Goal: Information Seeking & Learning: Compare options

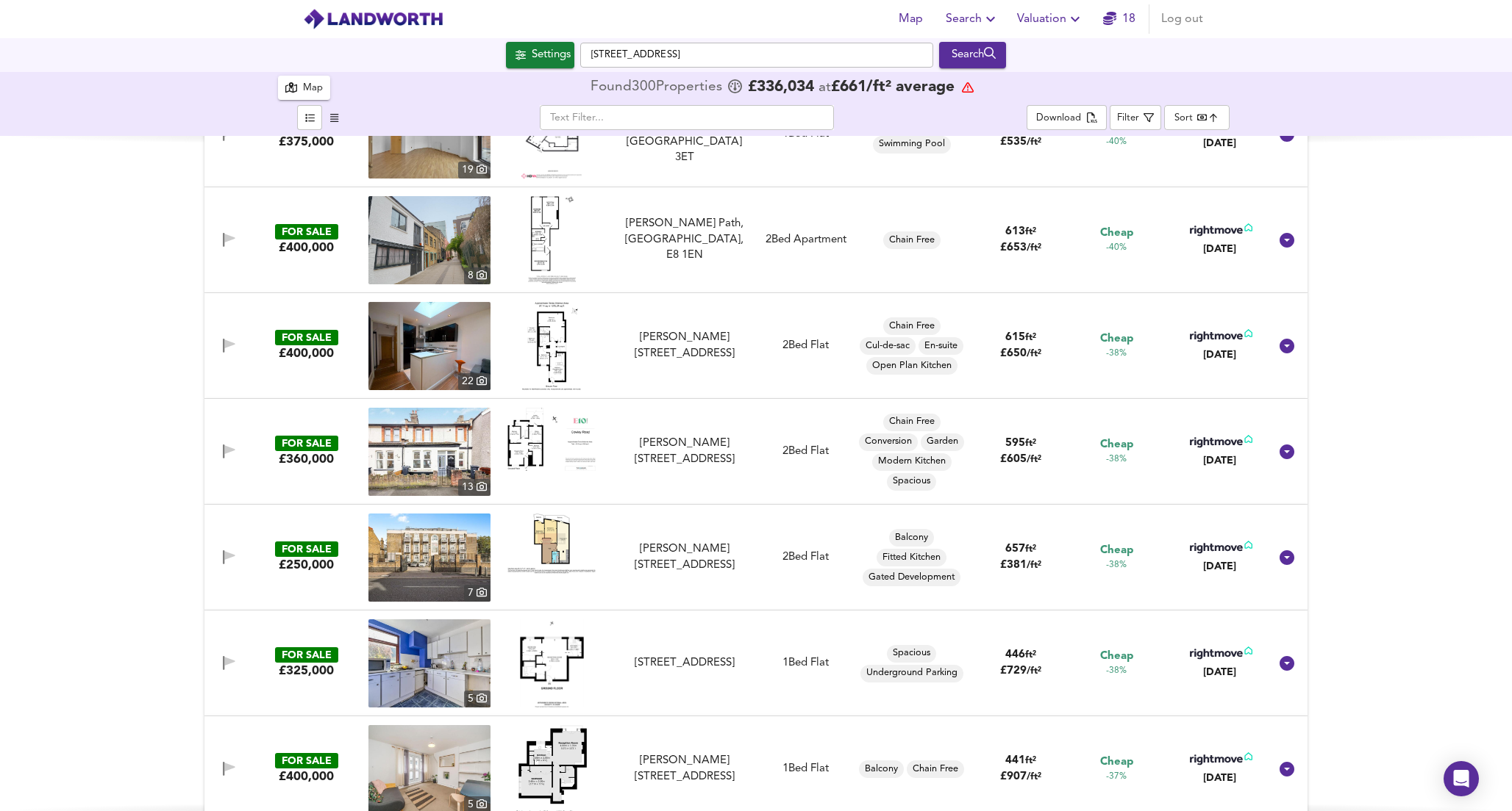
scroll to position [10329, 0]
click at [547, 445] on img at bounding box center [551, 438] width 88 height 64
click at [690, 448] on div "[PERSON_NAME][STREET_ADDRESS]" at bounding box center [684, 450] width 132 height 32
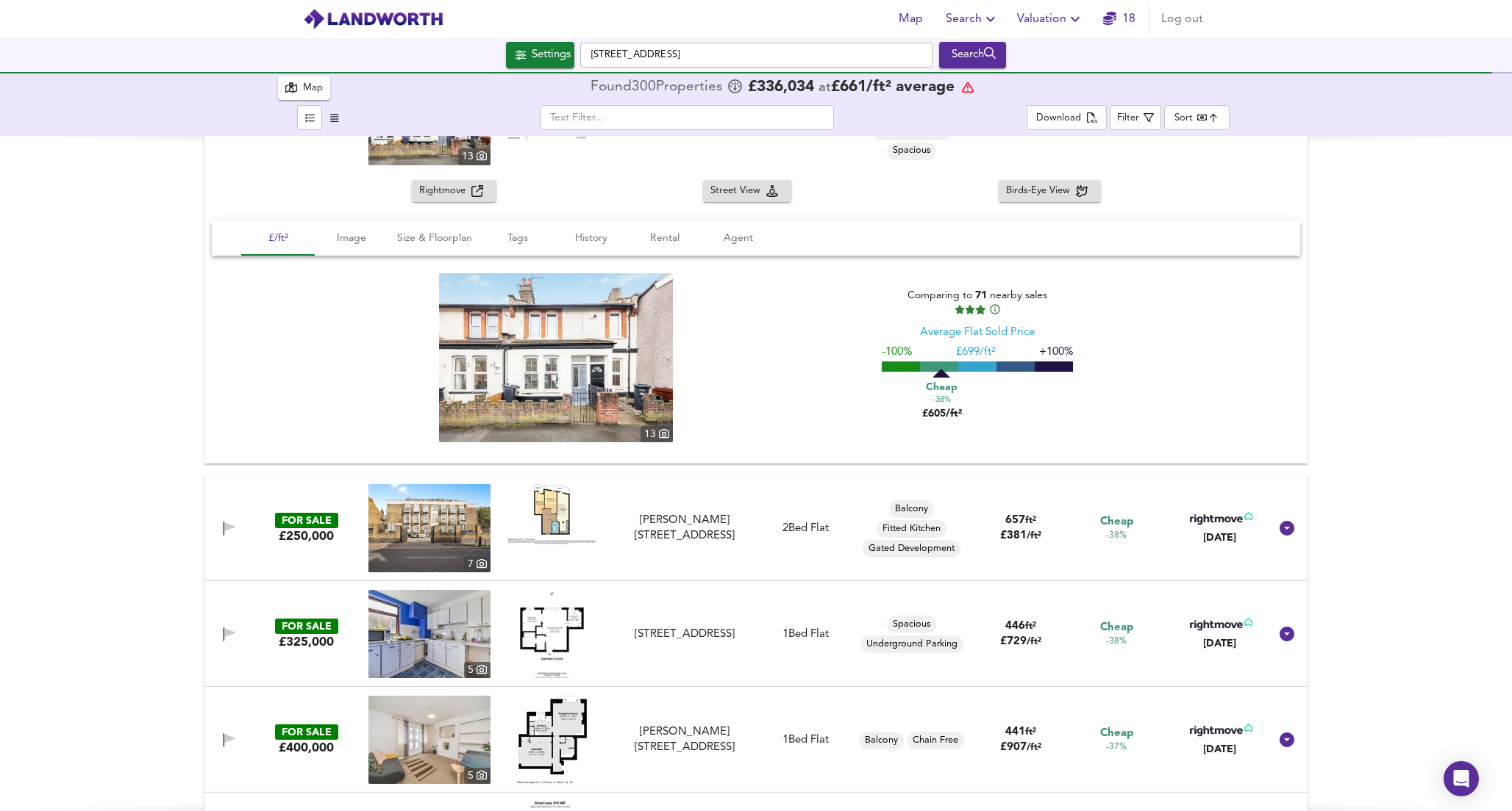
scroll to position [10678, 0]
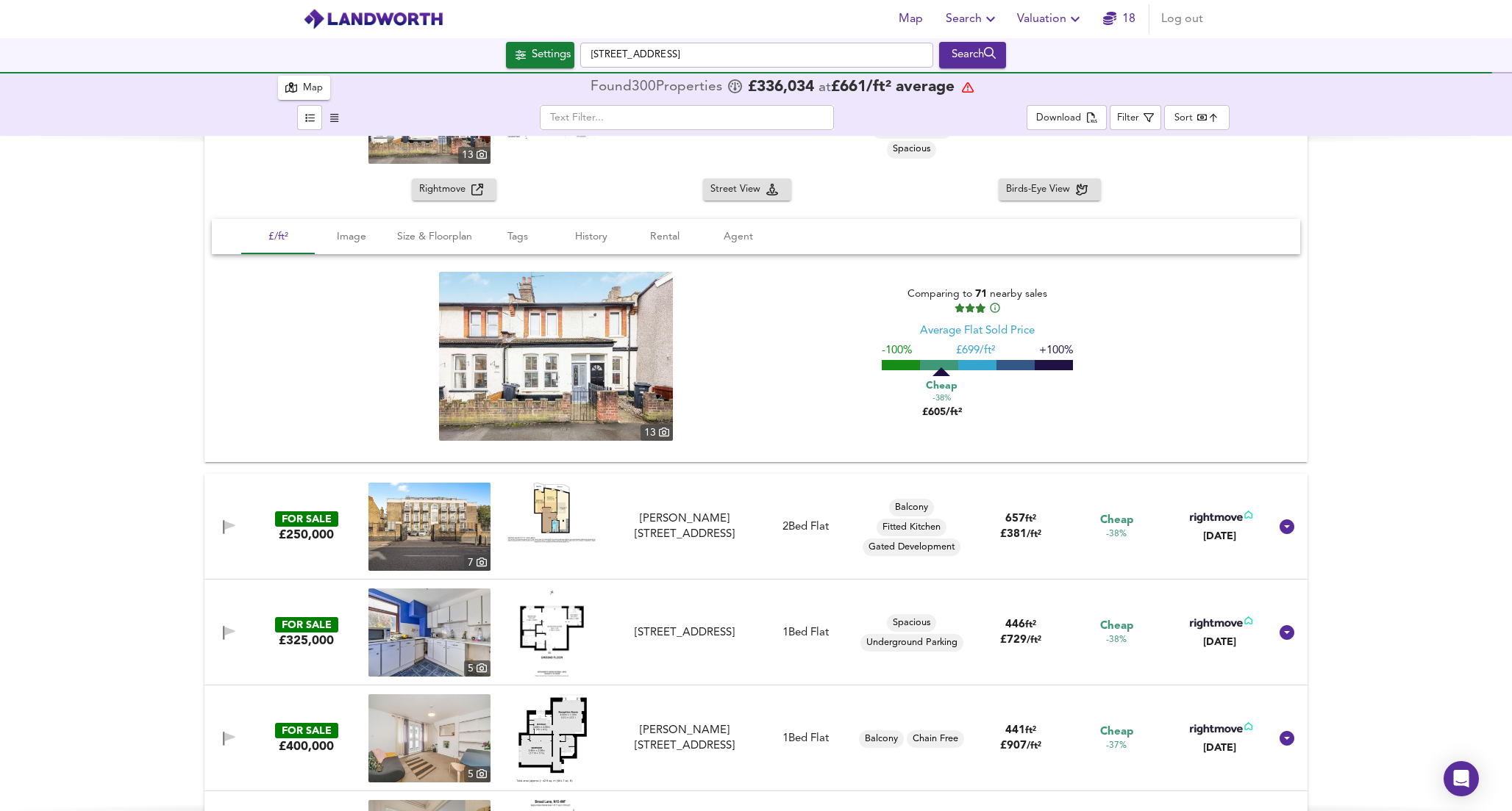
click at [552, 510] on img at bounding box center [551, 512] width 88 height 60
click at [652, 530] on div "[PERSON_NAME][STREET_ADDRESS]" at bounding box center [684, 526] width 132 height 32
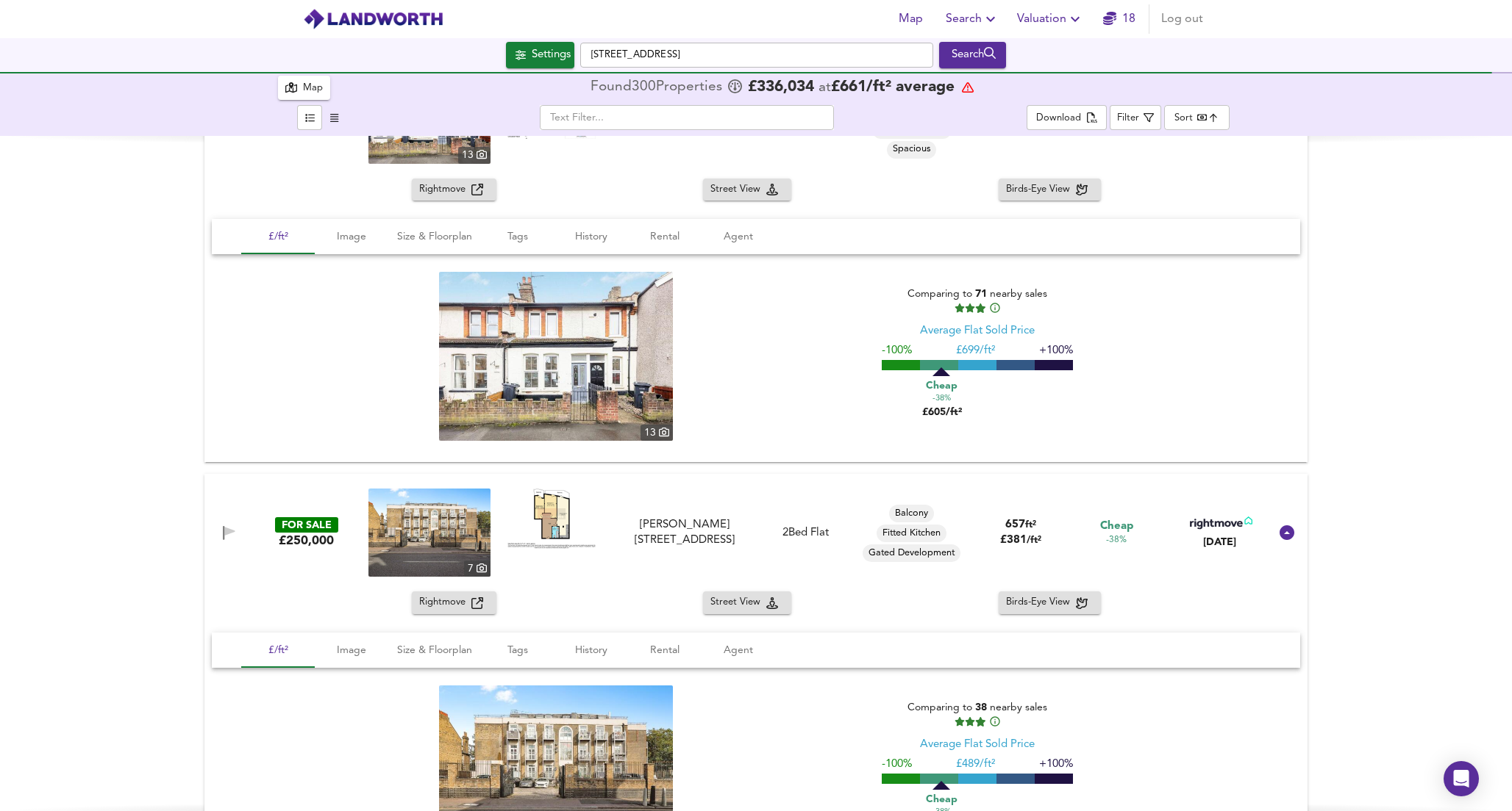
click at [459, 196] on span "Rightmove" at bounding box center [444, 190] width 53 height 17
click at [435, 616] on div "Rightmove Street View Birds-Eye View £/ft² Image Size & Floorplan Tags History …" at bounding box center [756, 734] width 1103 height 285
click at [439, 601] on span "Rightmove" at bounding box center [444, 603] width 53 height 17
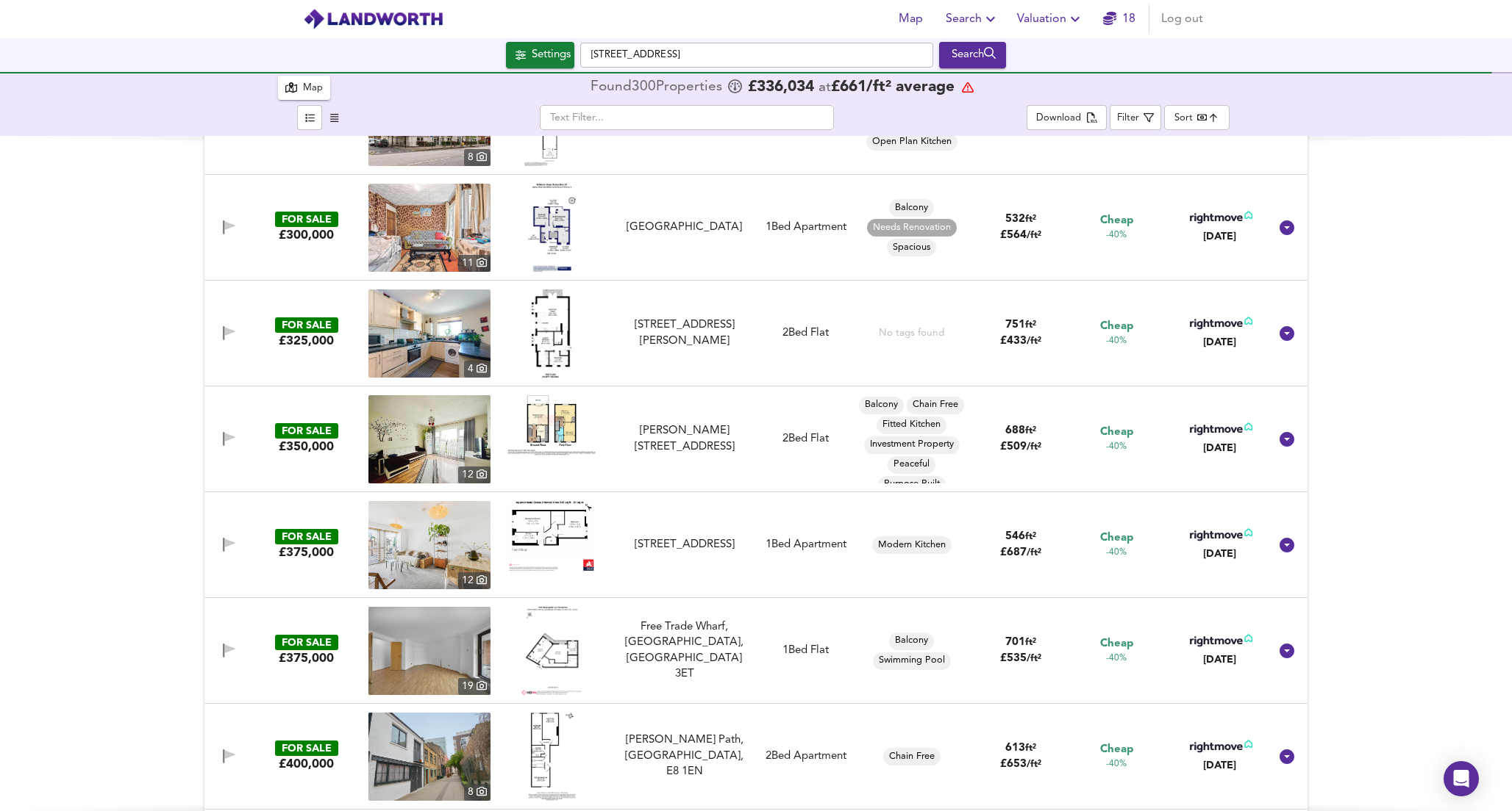
scroll to position [9813, 0]
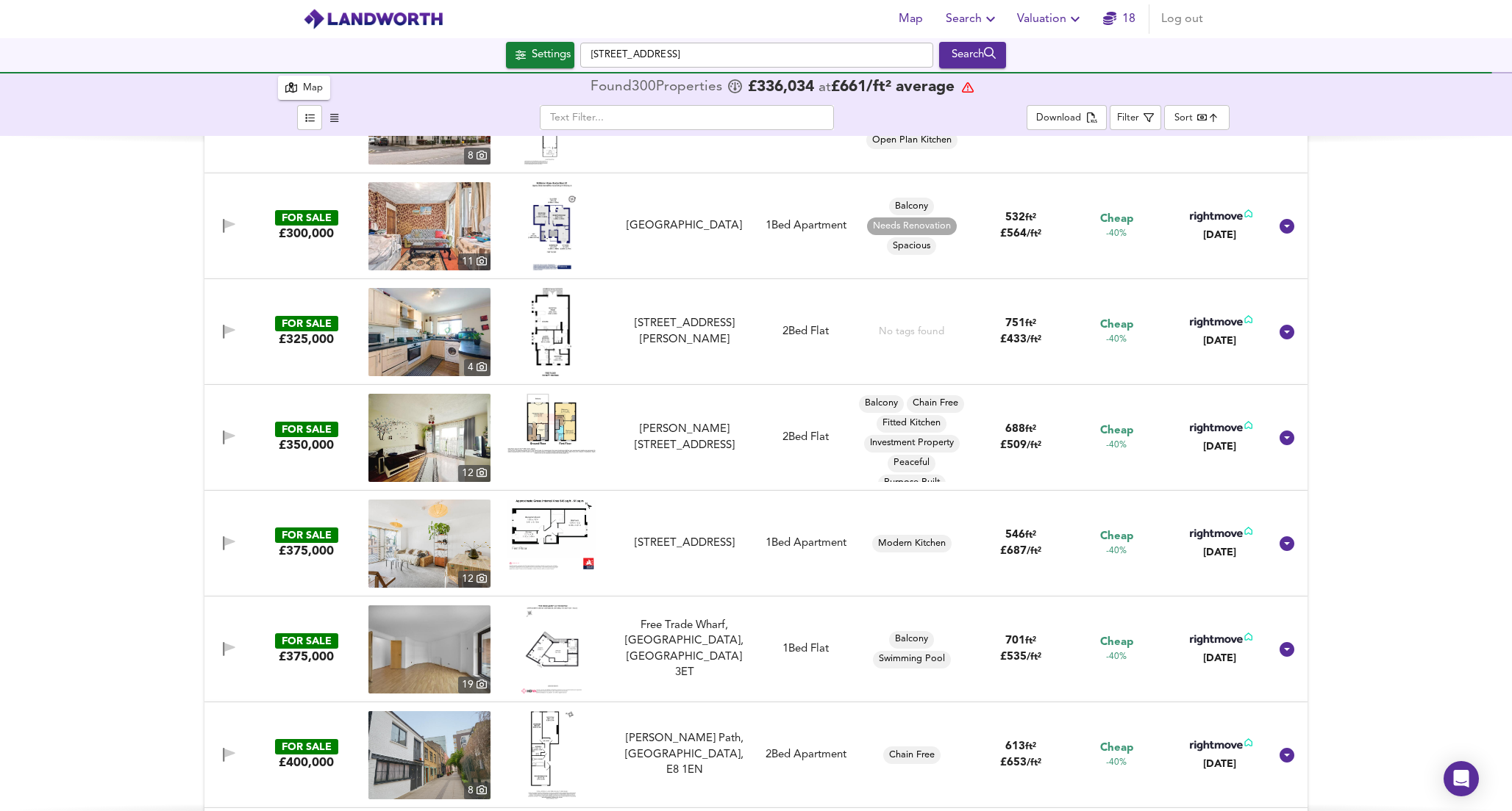
click at [642, 456] on div "FOR SALE £350,000 [STREET_ADDRESS][PERSON_NAME] [PERSON_NAME][STREET_ADDRESS] 2…" at bounding box center [738, 438] width 1062 height 88
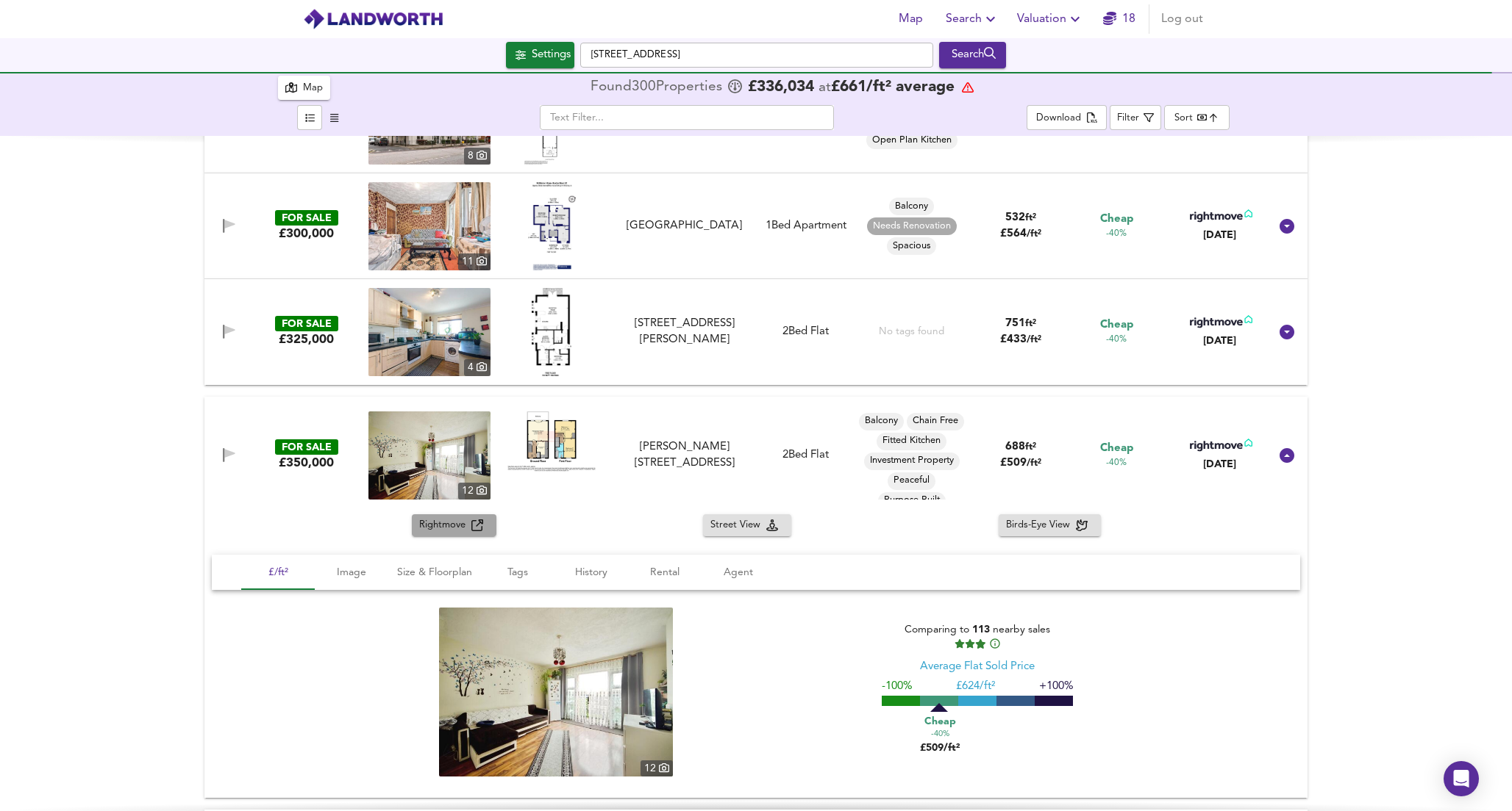
click at [461, 529] on span "Rightmove" at bounding box center [444, 526] width 53 height 17
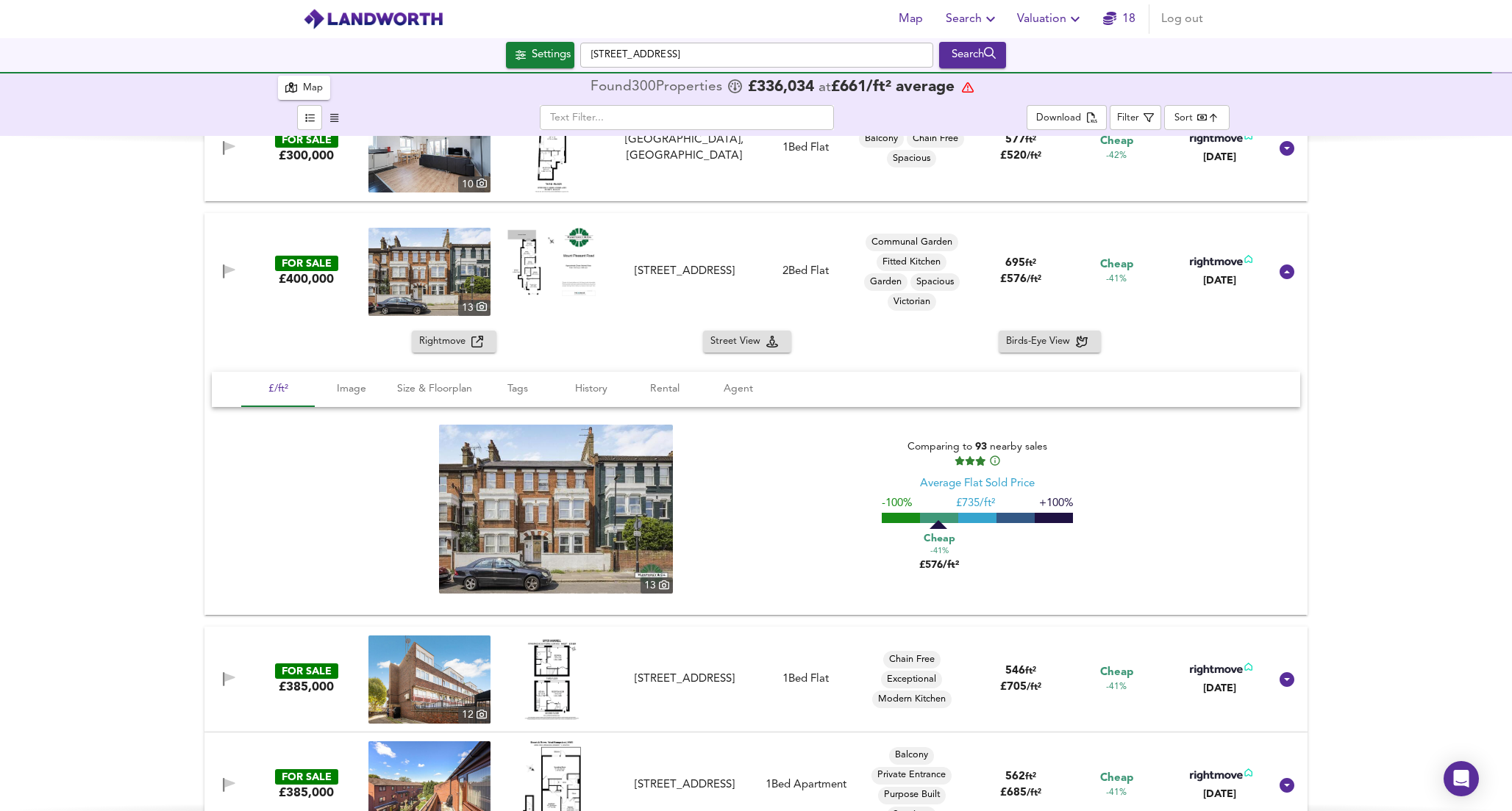
scroll to position [9021, 0]
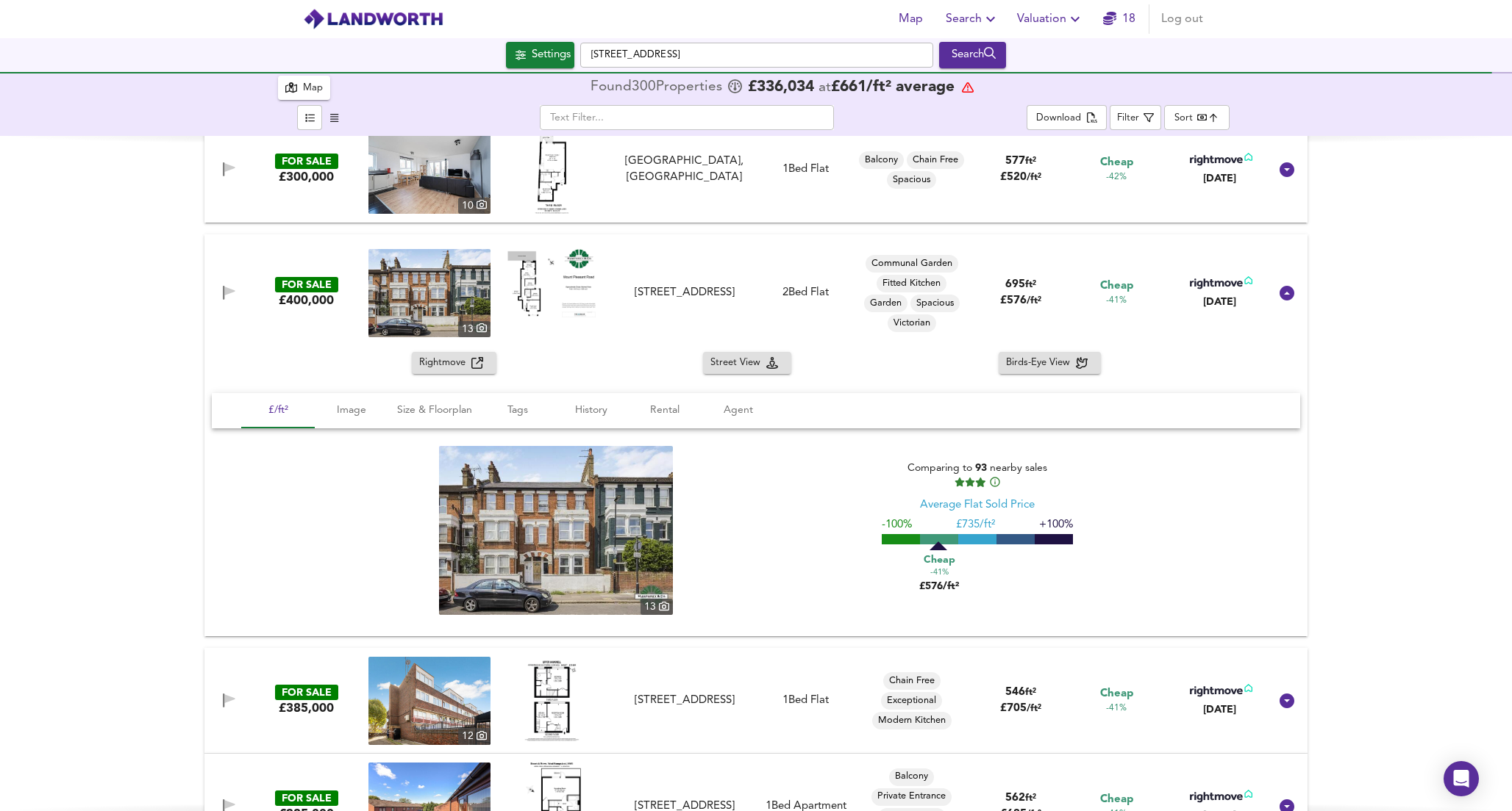
click at [442, 366] on span "Rightmove" at bounding box center [444, 364] width 53 height 17
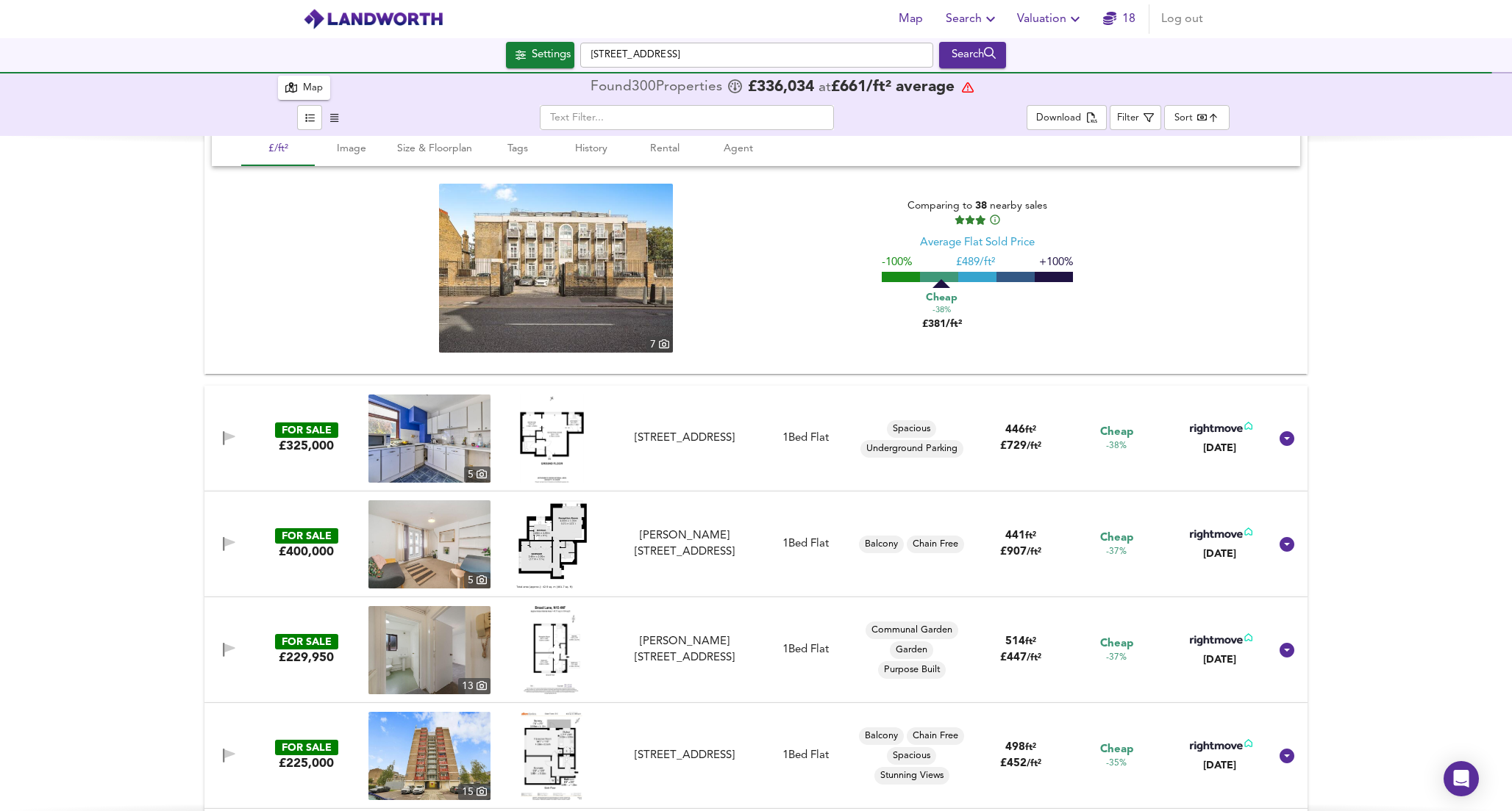
scroll to position [11500, 0]
click at [618, 441] on div "[STREET_ADDRESS]" at bounding box center [684, 438] width 132 height 15
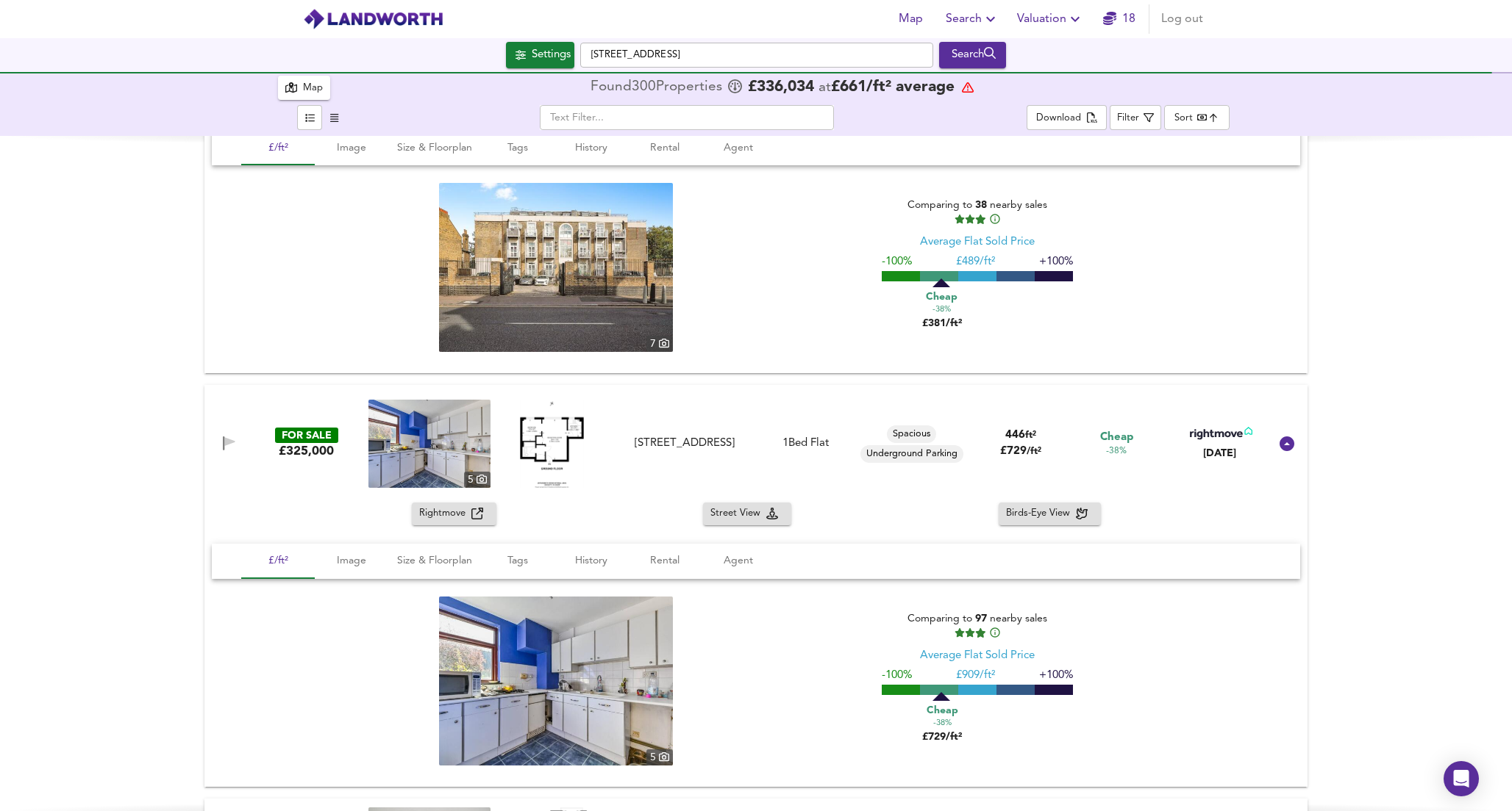
click at [450, 515] on span "Rightmove" at bounding box center [444, 514] width 53 height 17
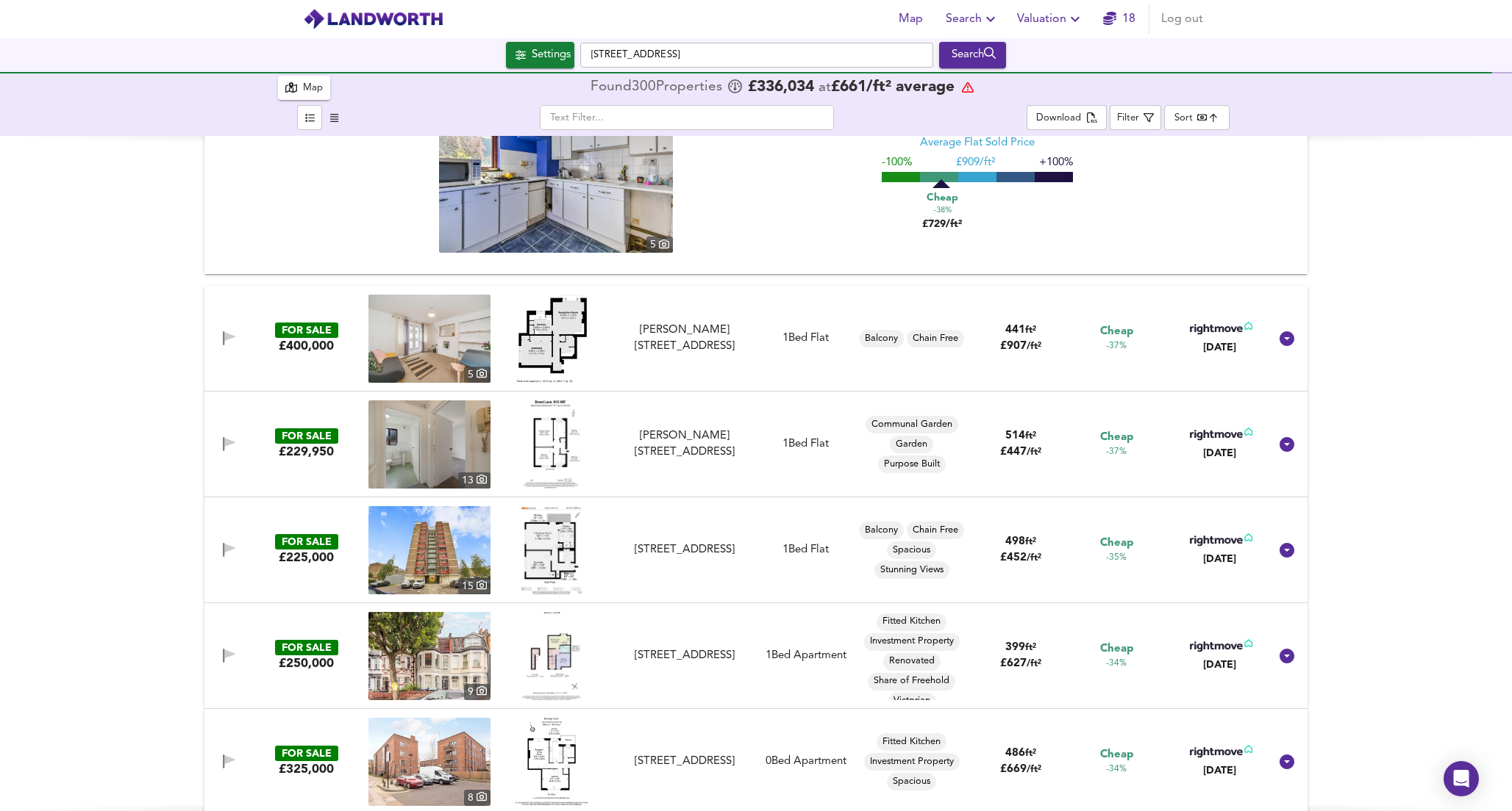
scroll to position [12008, 0]
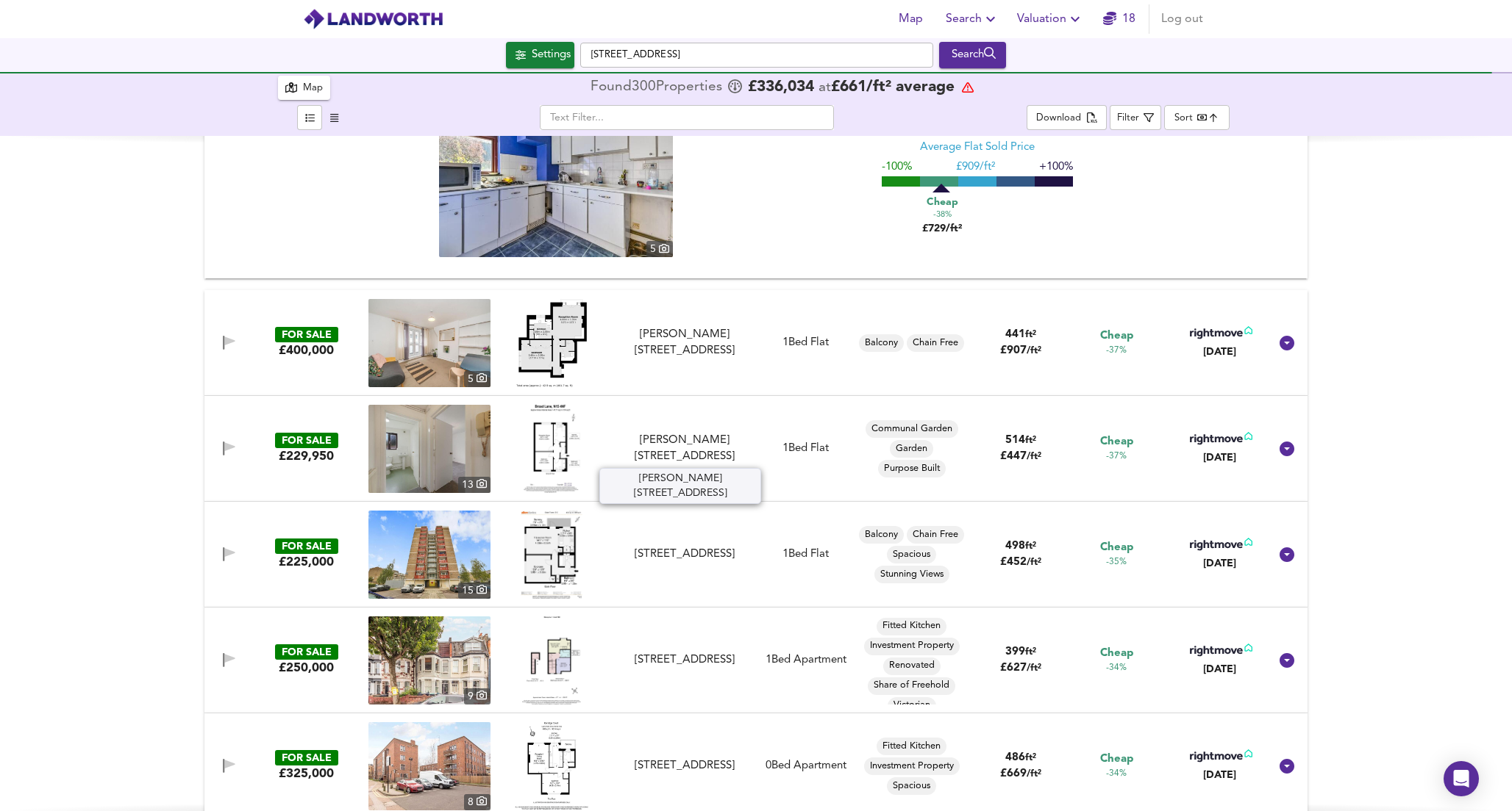
click at [639, 457] on div "[PERSON_NAME][STREET_ADDRESS]" at bounding box center [684, 448] width 132 height 32
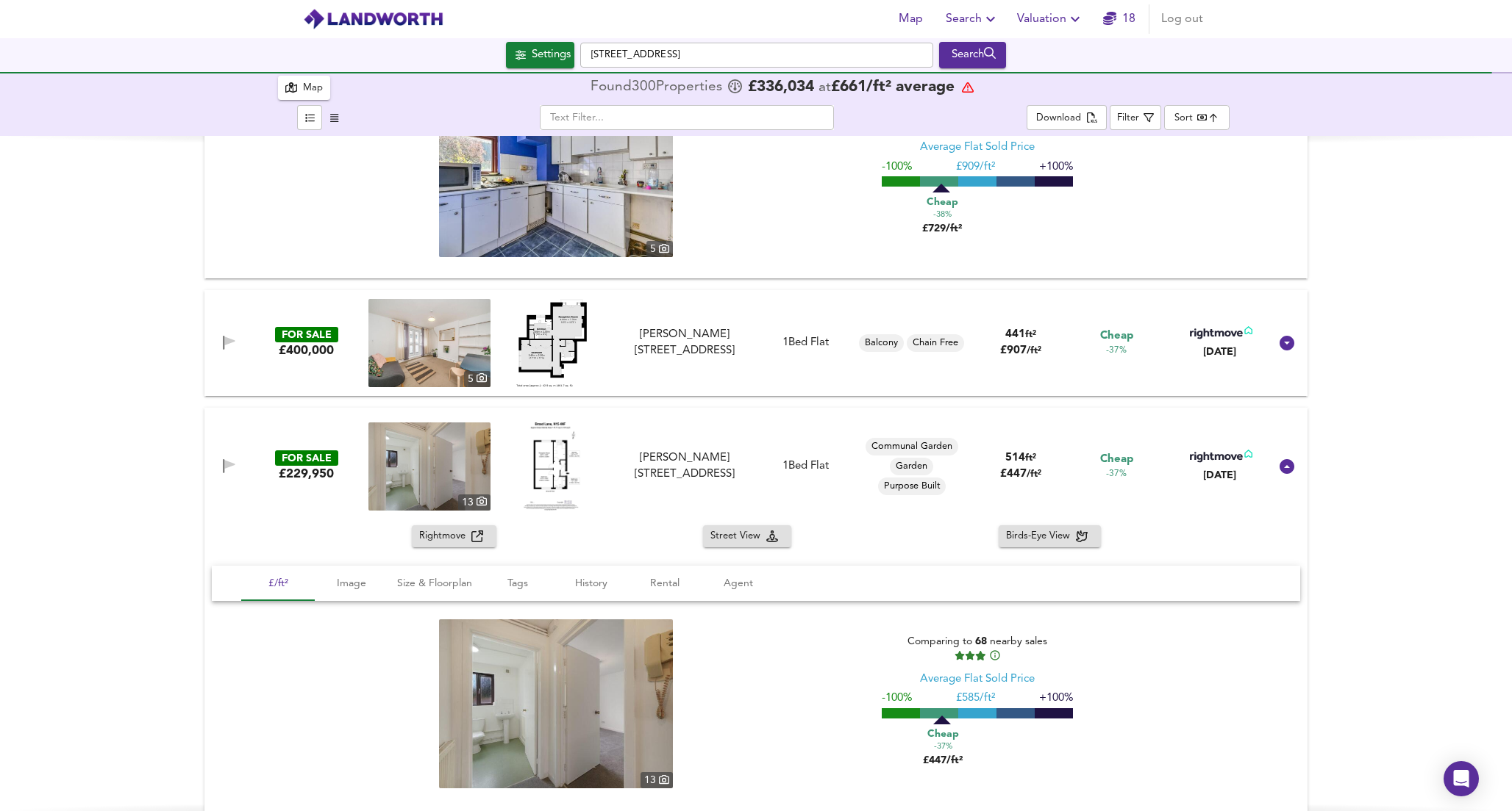
click at [456, 538] on span "Rightmove" at bounding box center [444, 537] width 53 height 17
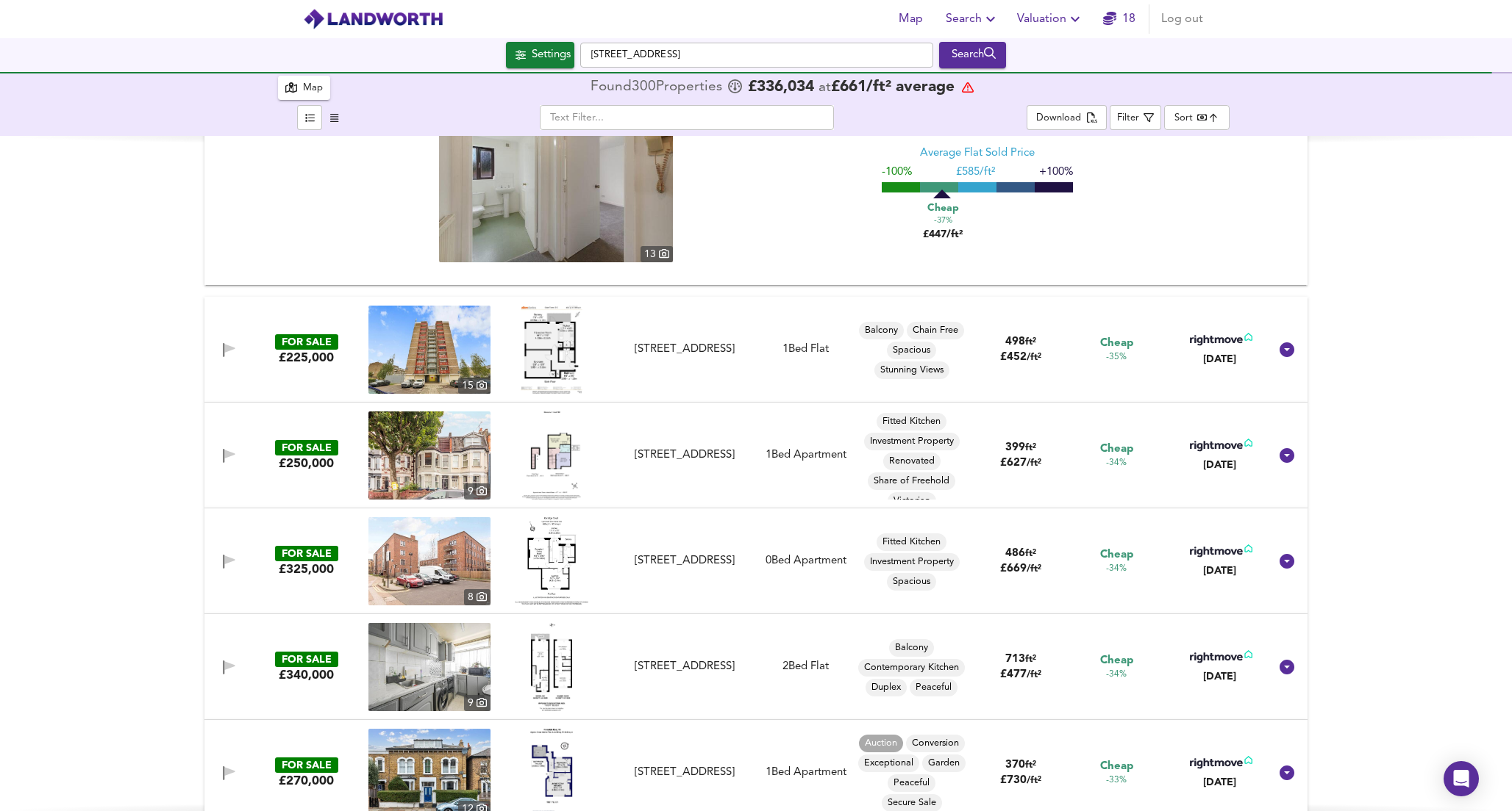
scroll to position [12540, 0]
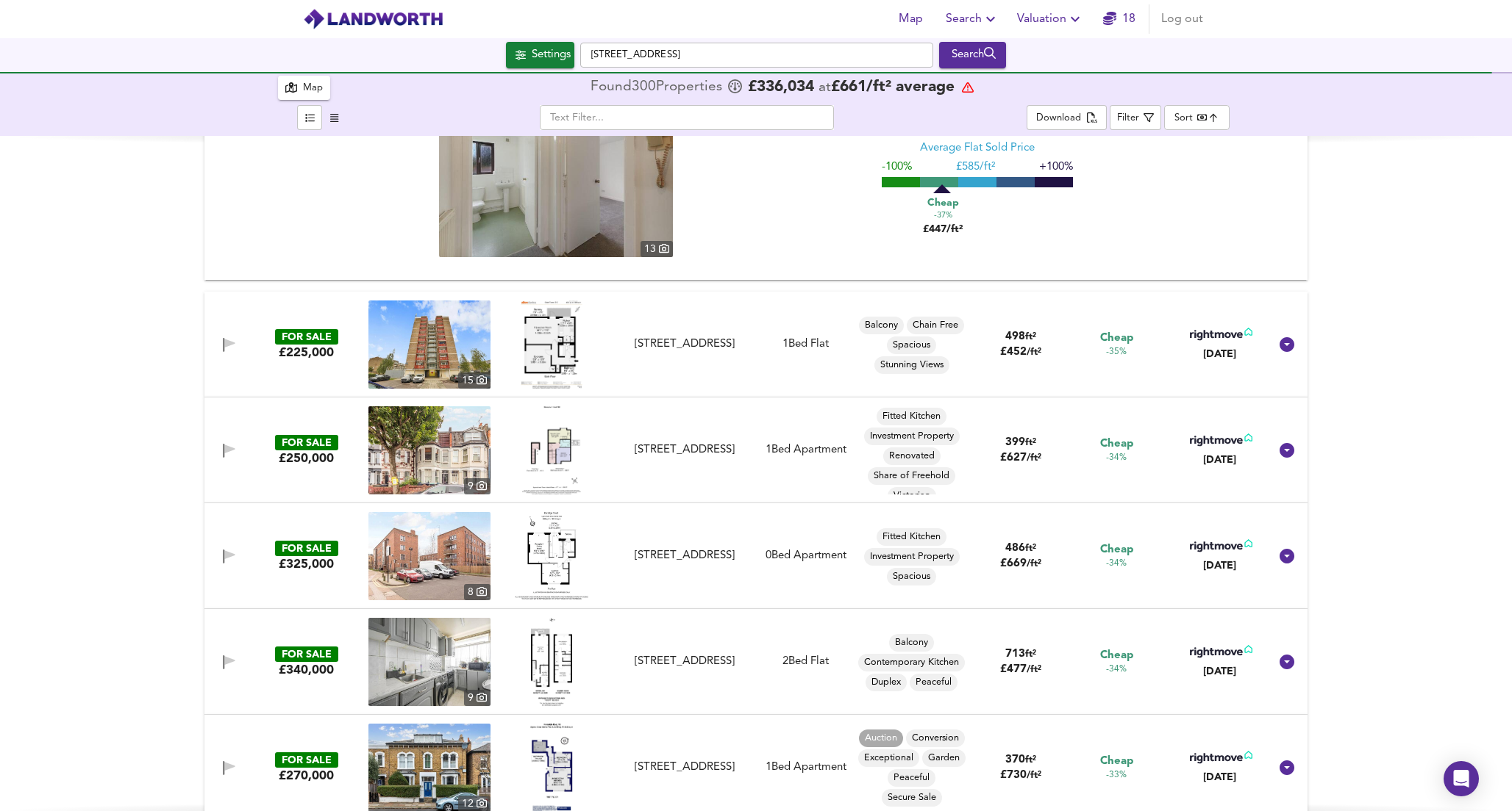
click at [598, 482] on div at bounding box center [551, 450] width 122 height 88
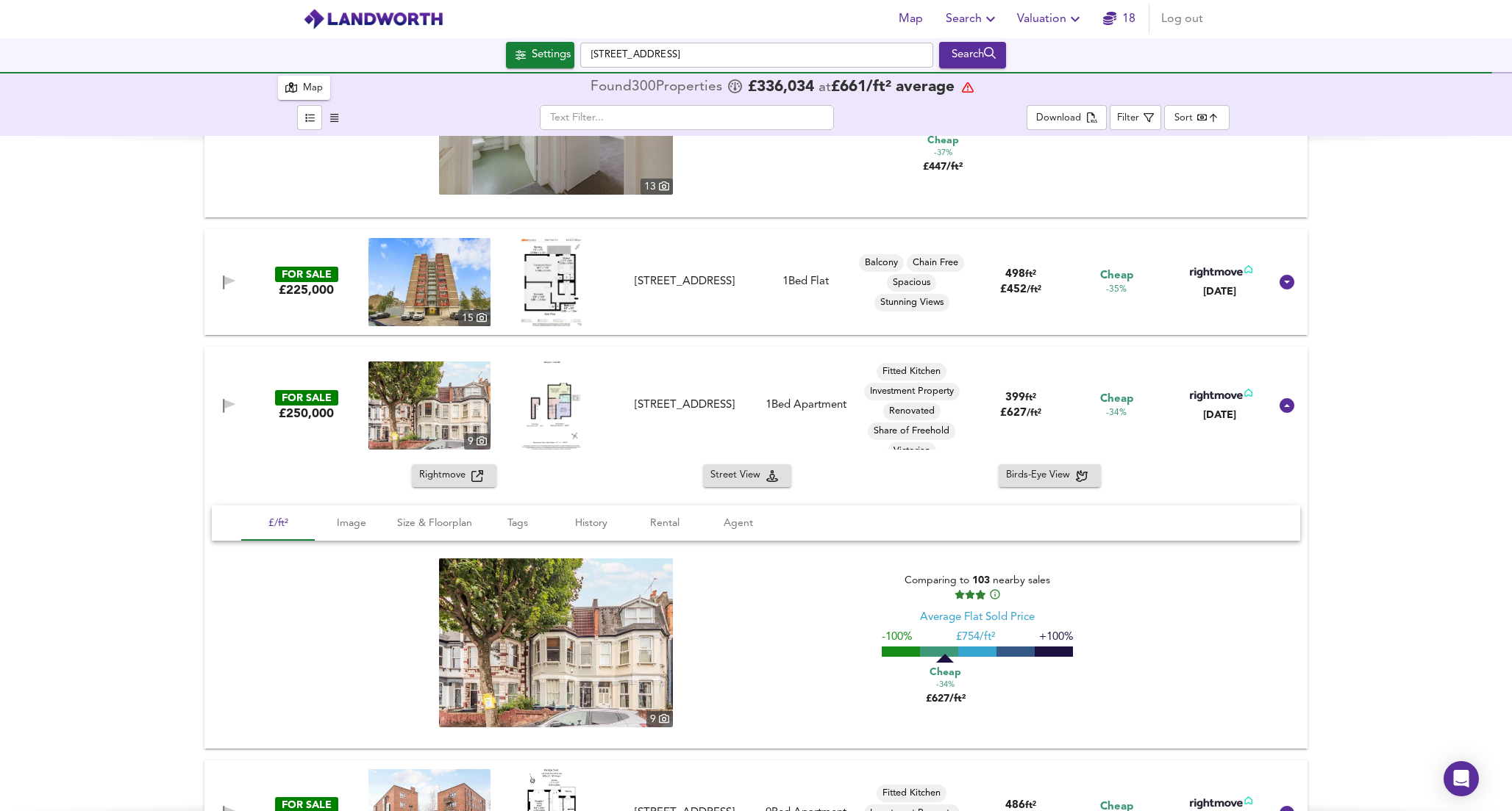
scroll to position [12641, 0]
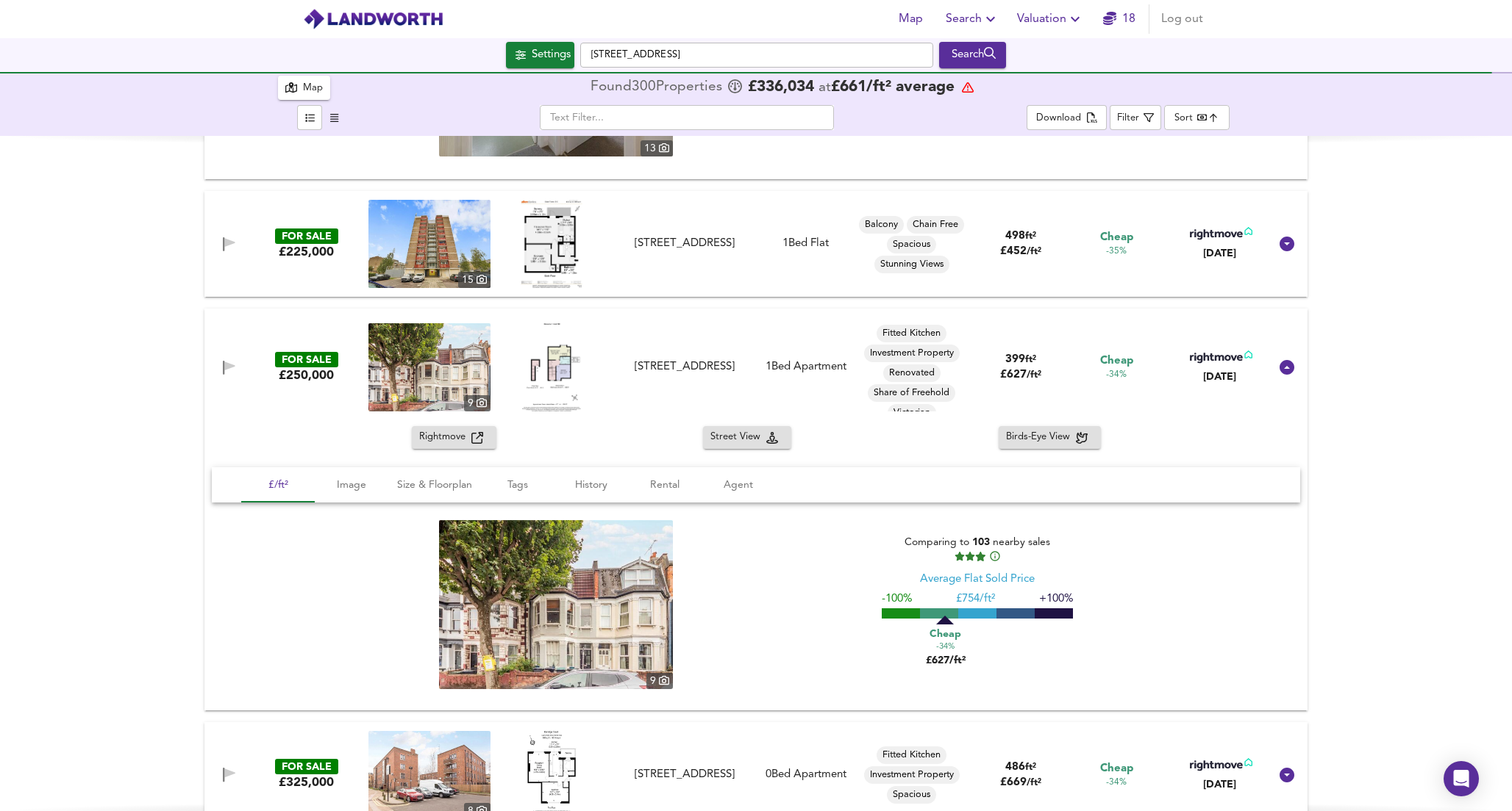
click at [459, 439] on span "Rightmove" at bounding box center [444, 438] width 53 height 17
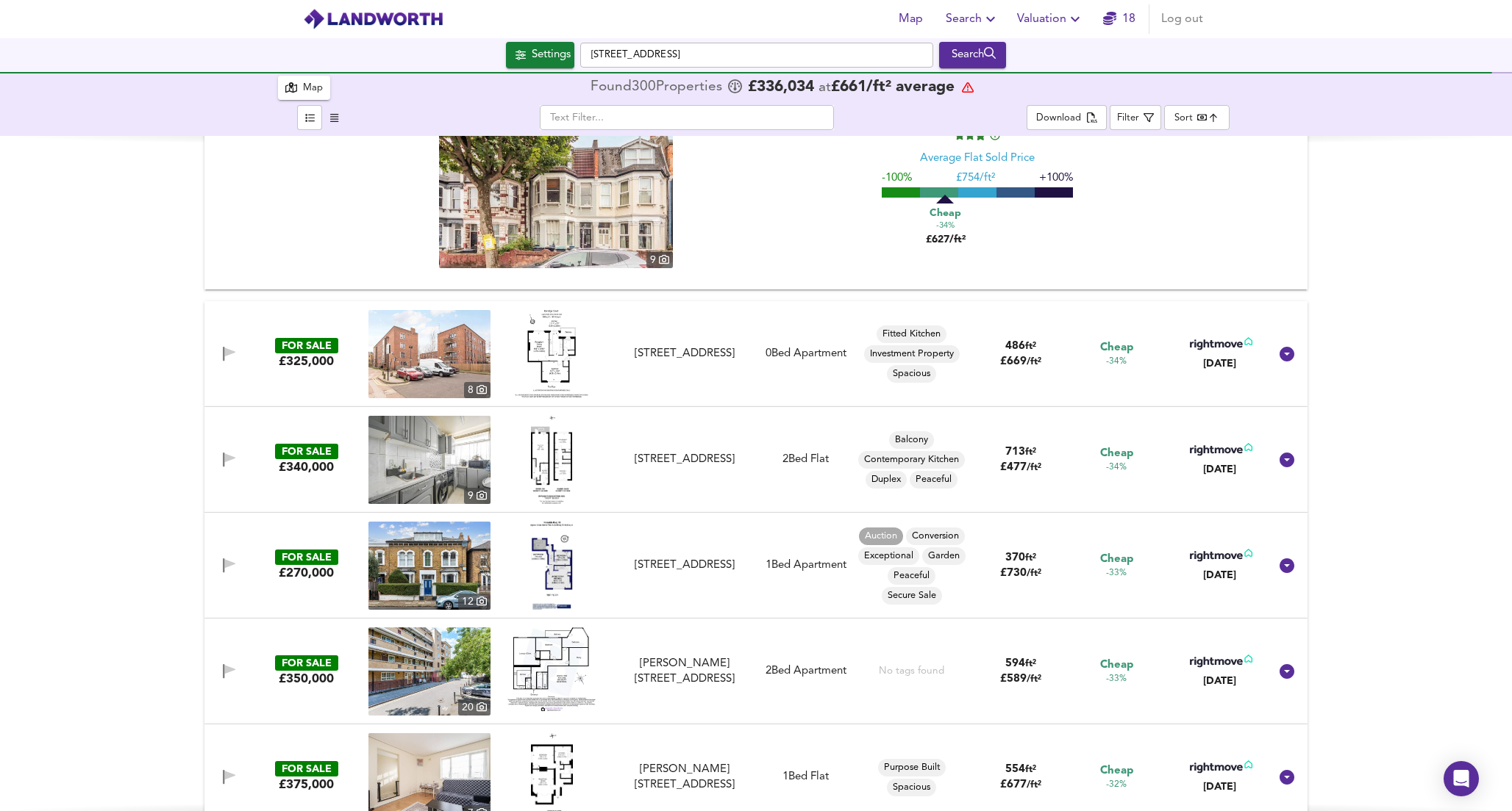
scroll to position [13069, 0]
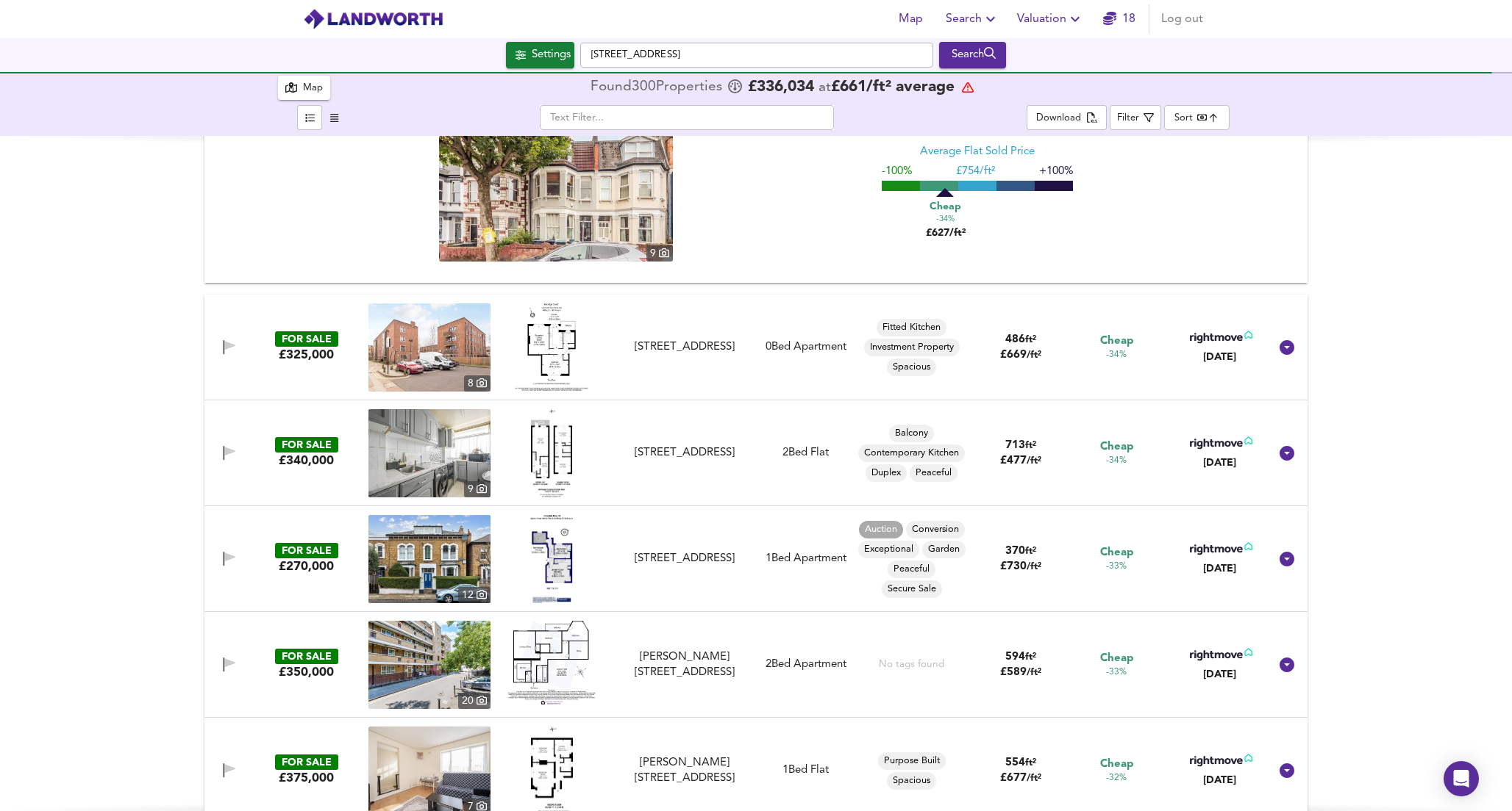
click at [680, 381] on div "FOR SALE £325,000 [STREET_ADDRESS][GEOGRAPHIC_DATA] Bed Apartment Fitted Kitche…" at bounding box center [738, 348] width 1062 height 88
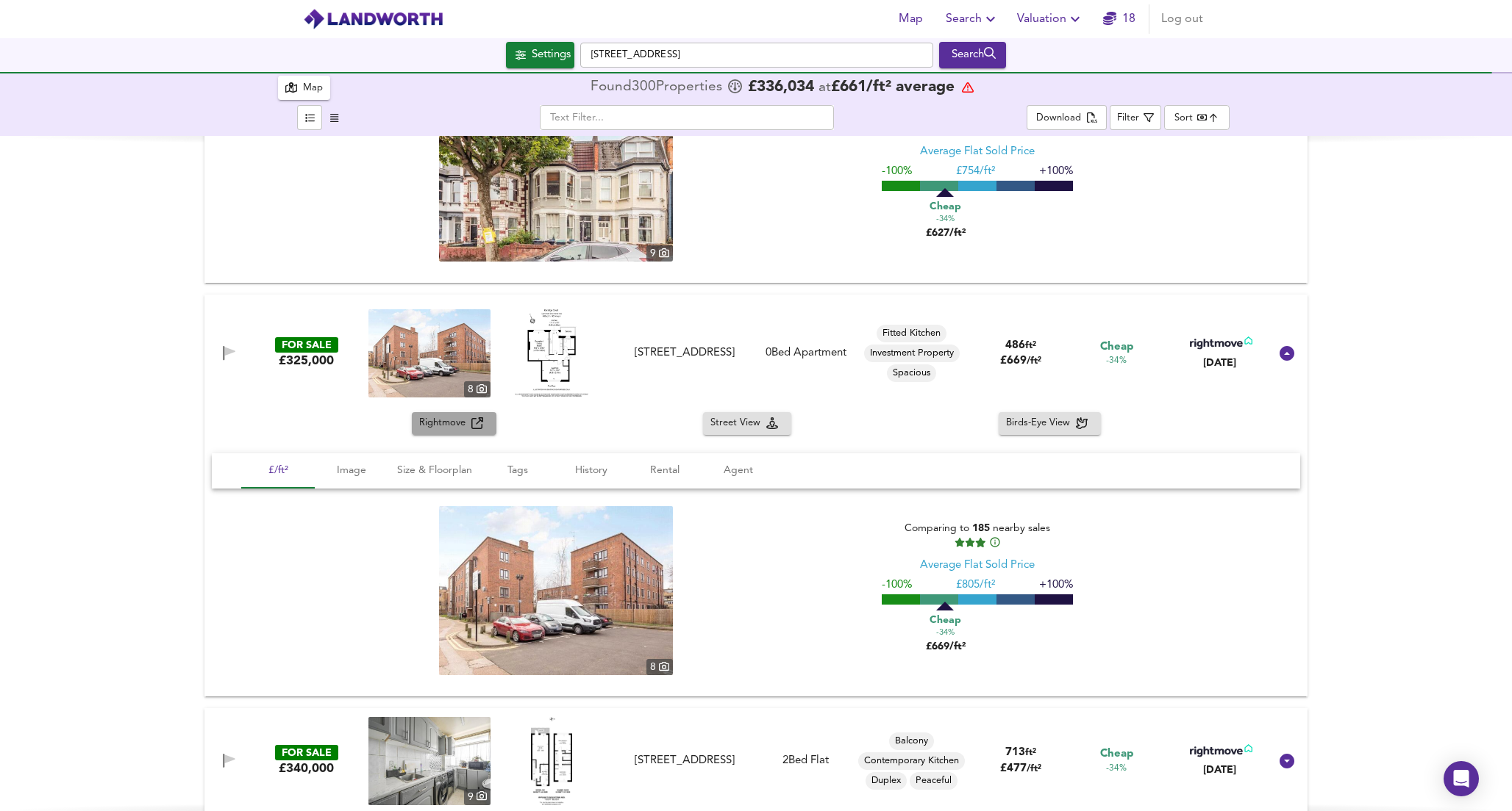
click at [447, 425] on span "Rightmove" at bounding box center [444, 424] width 53 height 17
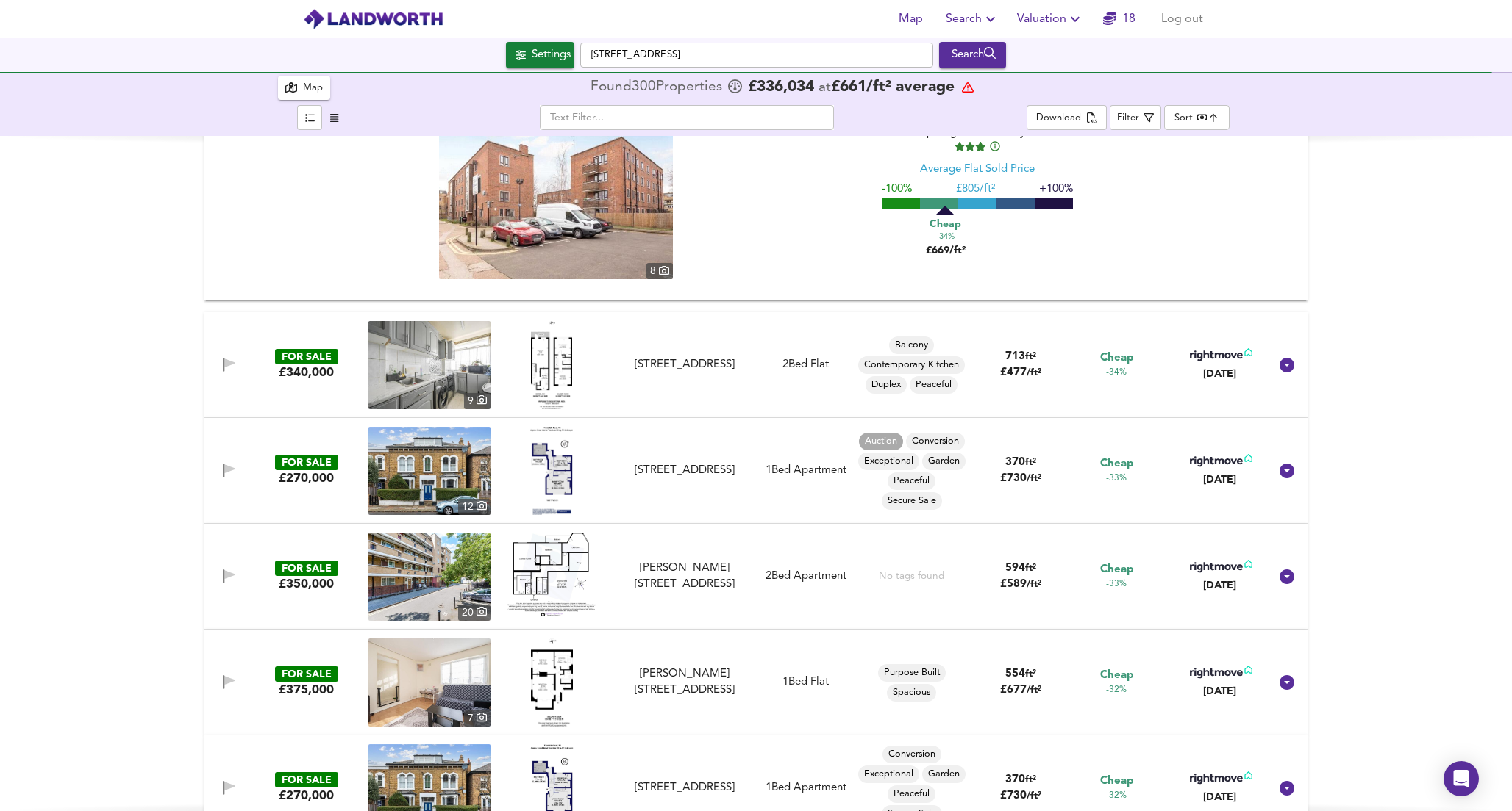
scroll to position [13465, 0]
click at [636, 477] on div "[STREET_ADDRESS]" at bounding box center [684, 470] width 132 height 15
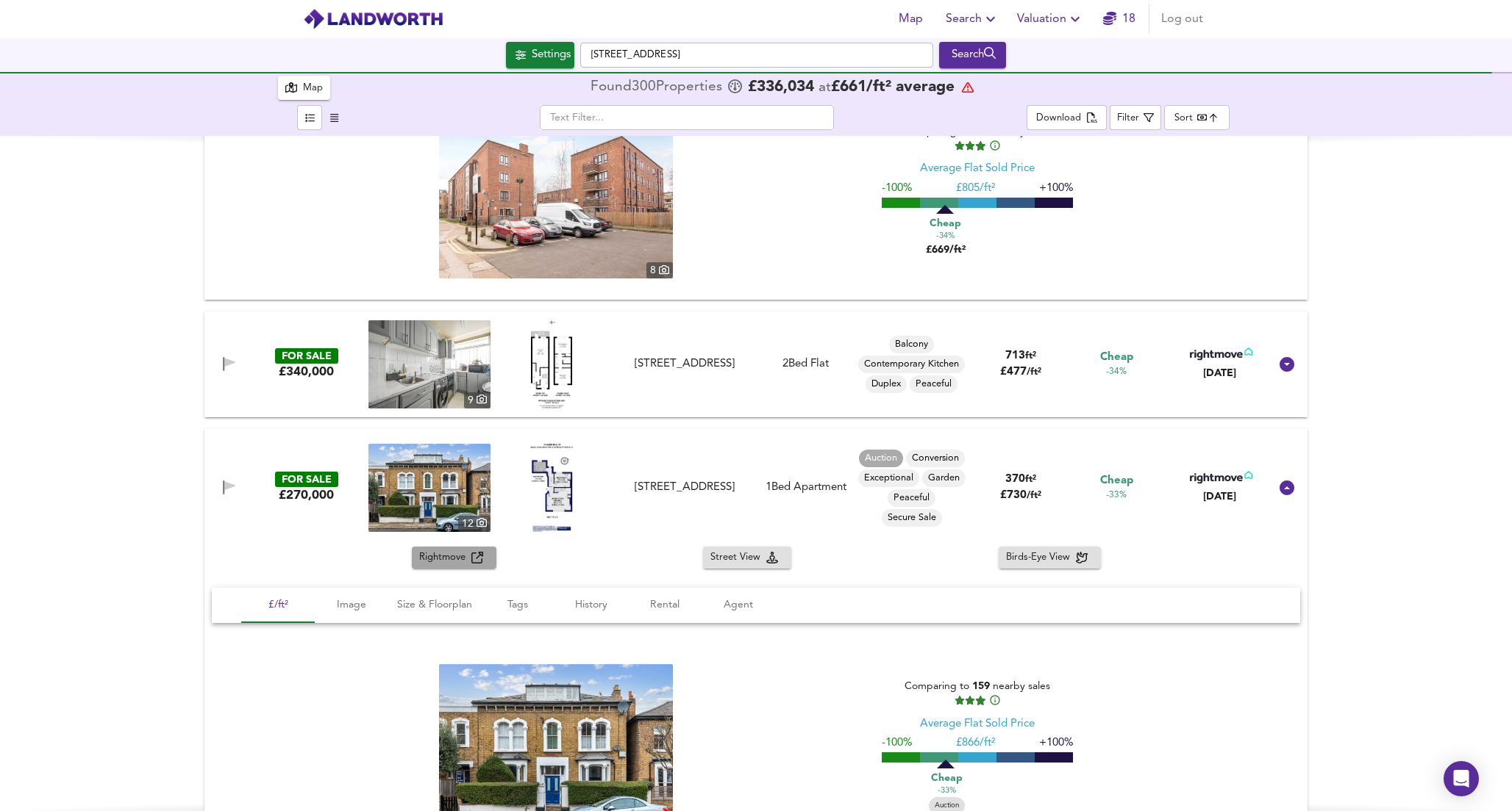
click at [437, 561] on span "Rightmove" at bounding box center [444, 558] width 53 height 17
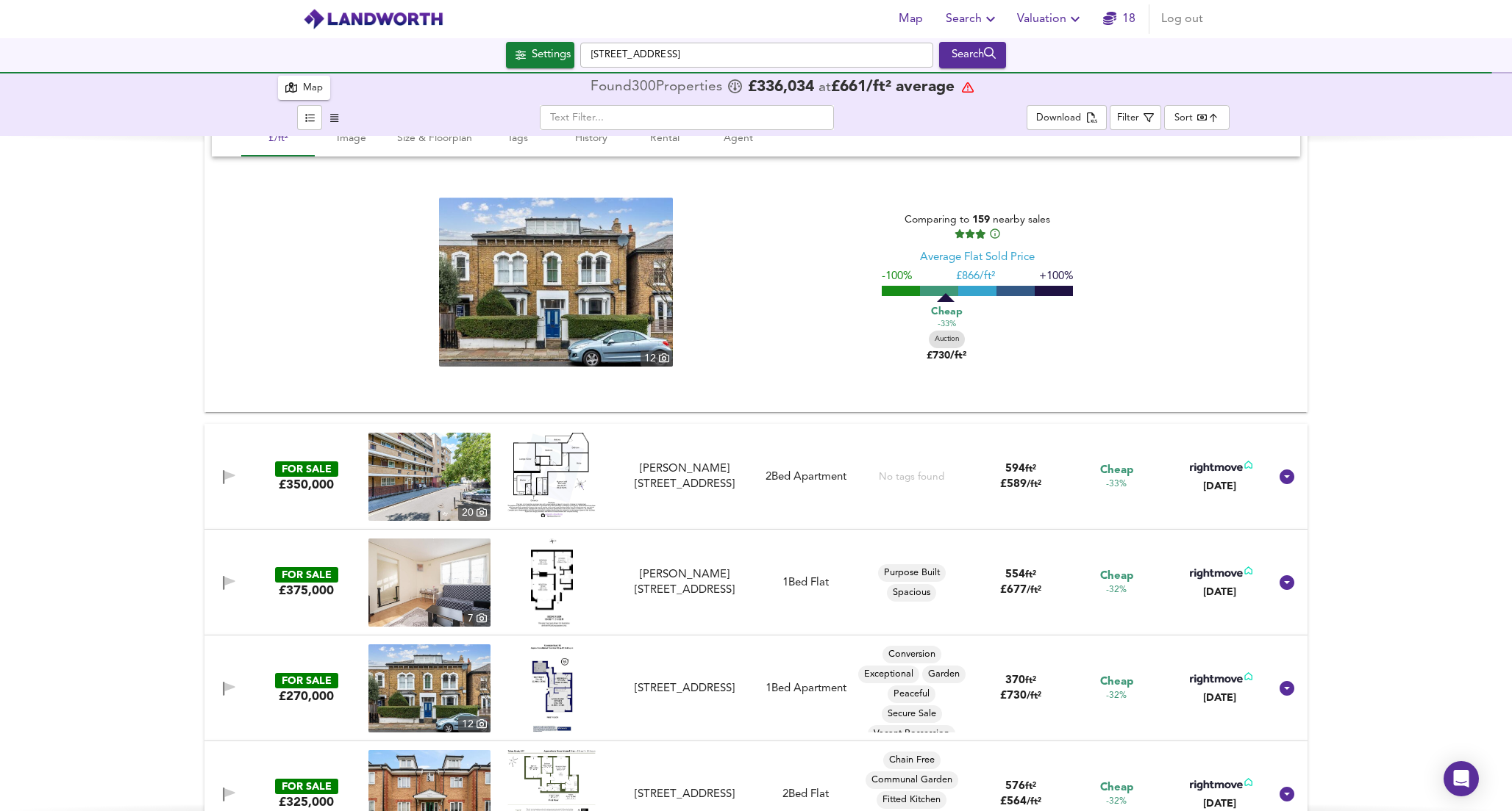
scroll to position [13942, 0]
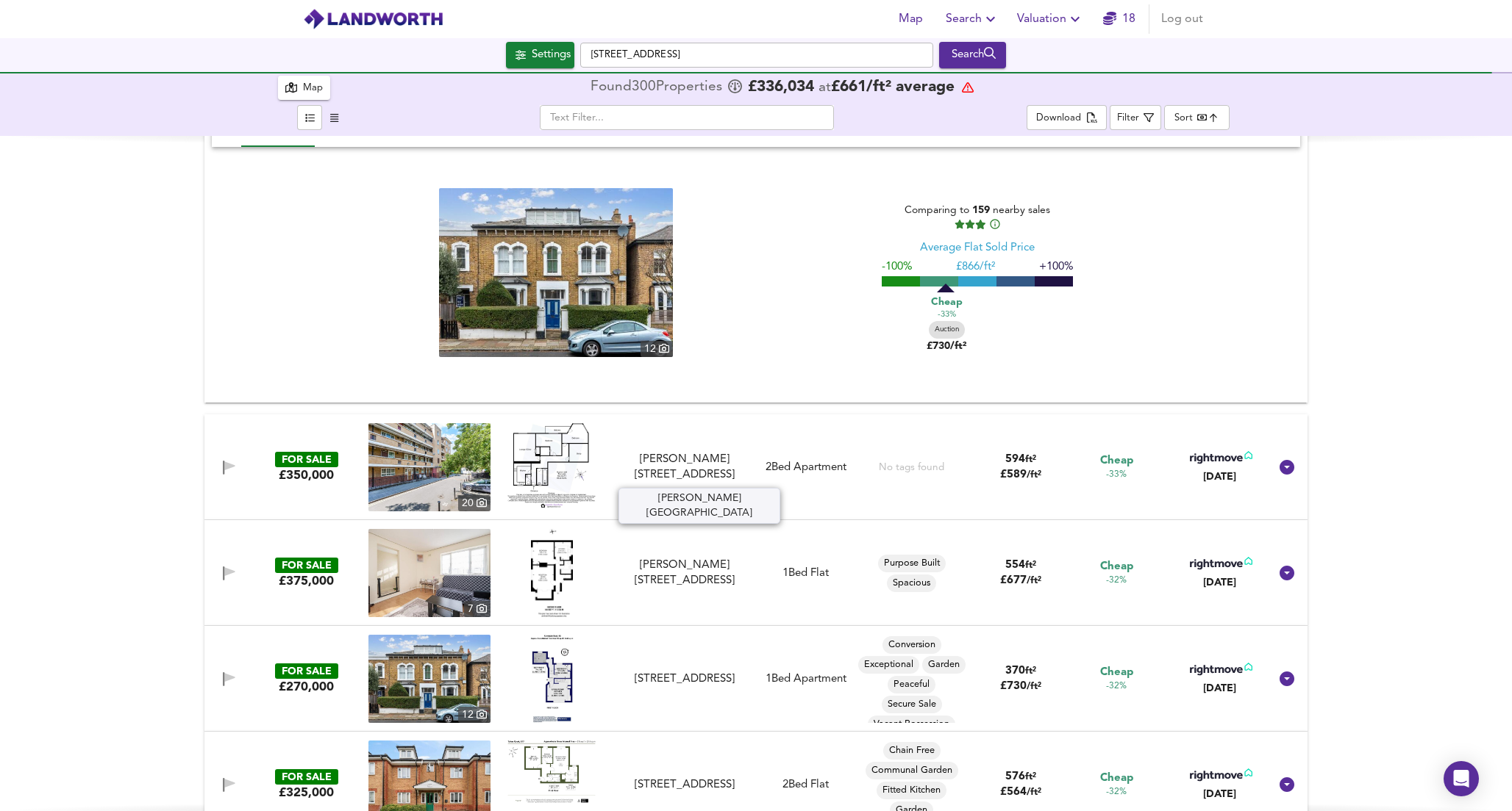
click at [664, 476] on div "[PERSON_NAME][STREET_ADDRESS]" at bounding box center [684, 467] width 132 height 32
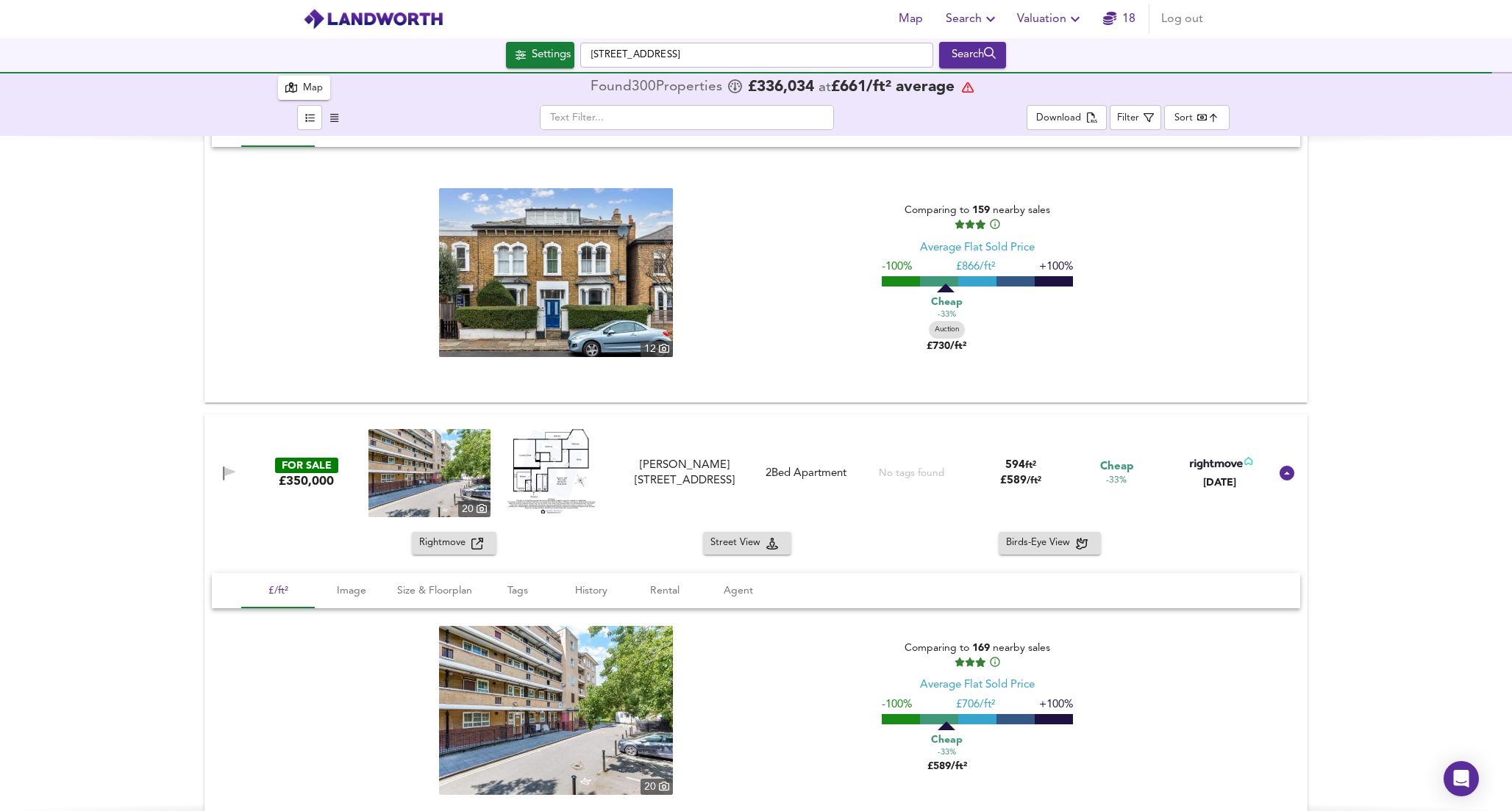
click at [442, 541] on span "Rightmove" at bounding box center [444, 544] width 53 height 17
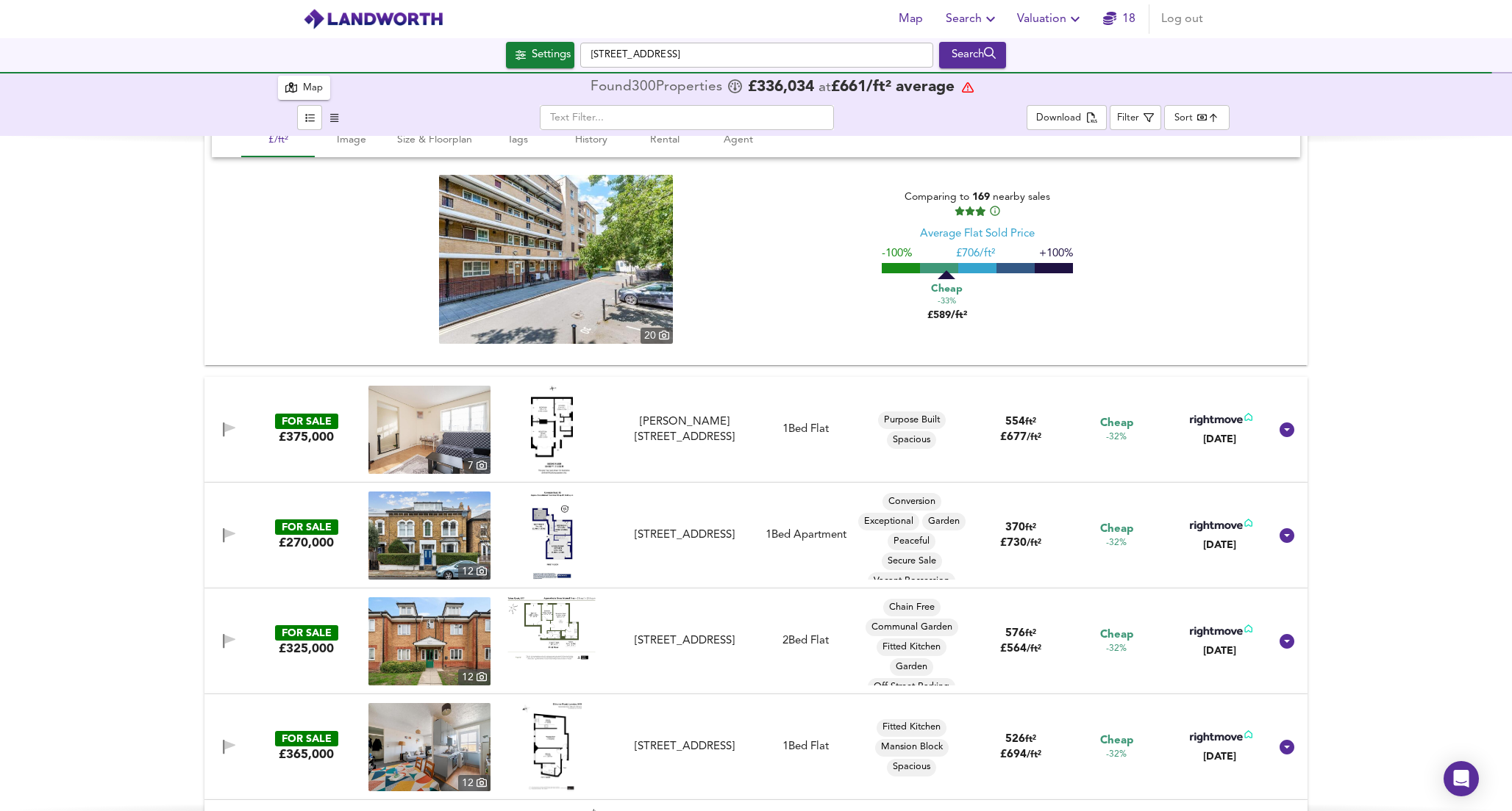
scroll to position [14394, 0]
click at [641, 561] on div "FOR SALE £270,000 [GEOGRAPHIC_DATA][STREET_ADDRESS][STREET_ADDRESS] 1 Bed Apart…" at bounding box center [738, 535] width 1062 height 88
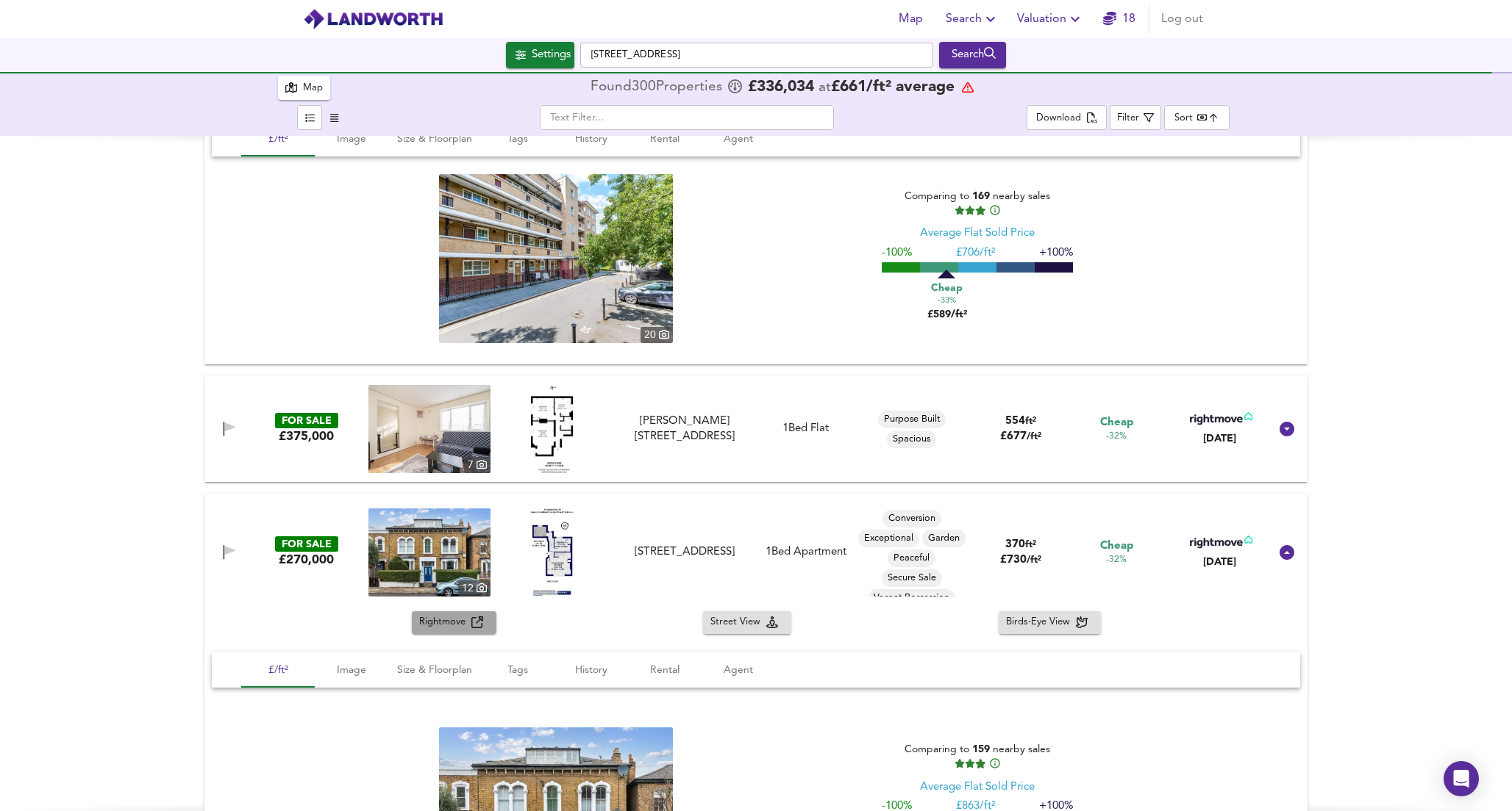
click at [433, 621] on span "Rightmove" at bounding box center [444, 623] width 53 height 17
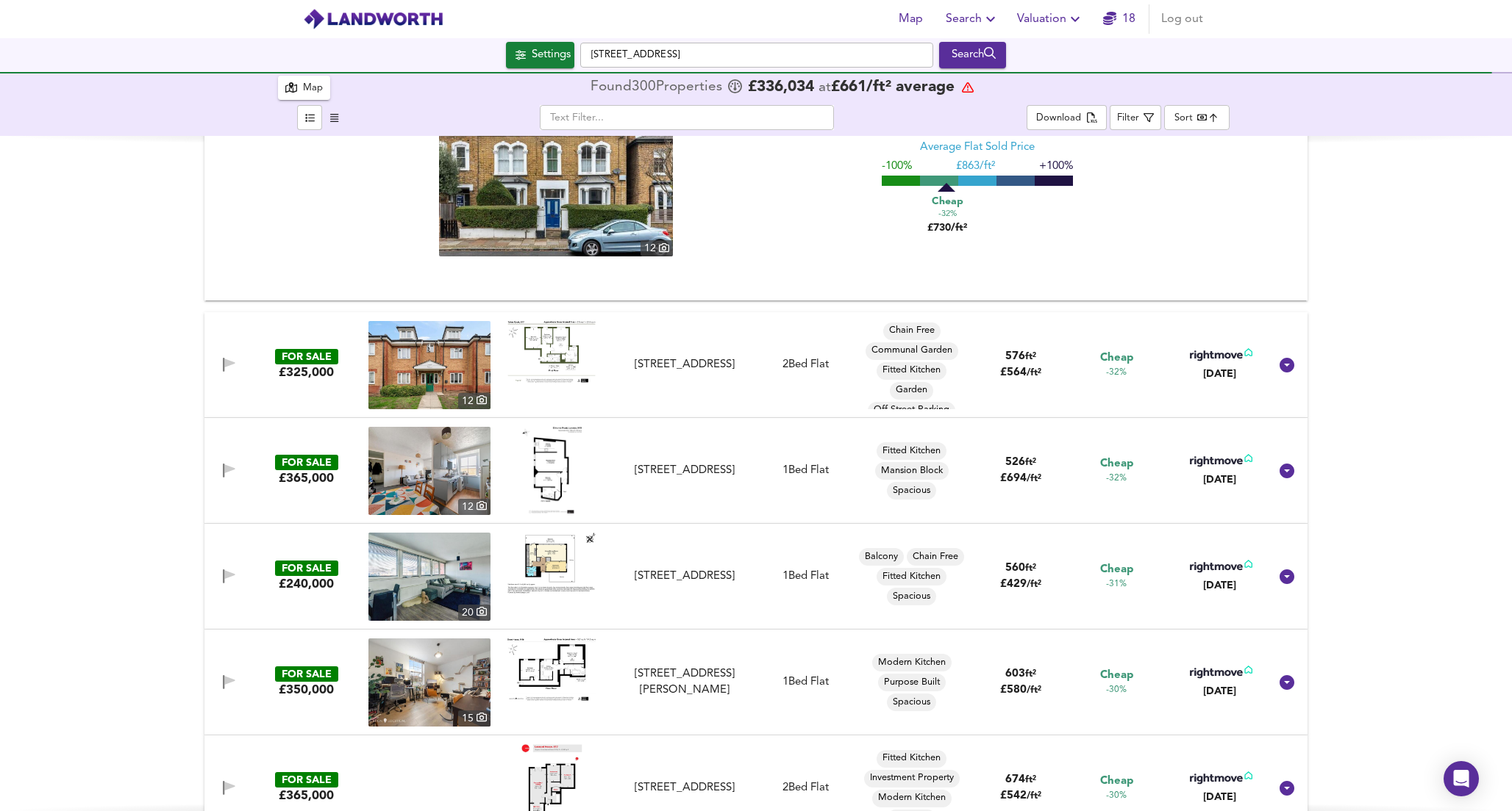
scroll to position [15035, 0]
